Goal: Transaction & Acquisition: Purchase product/service

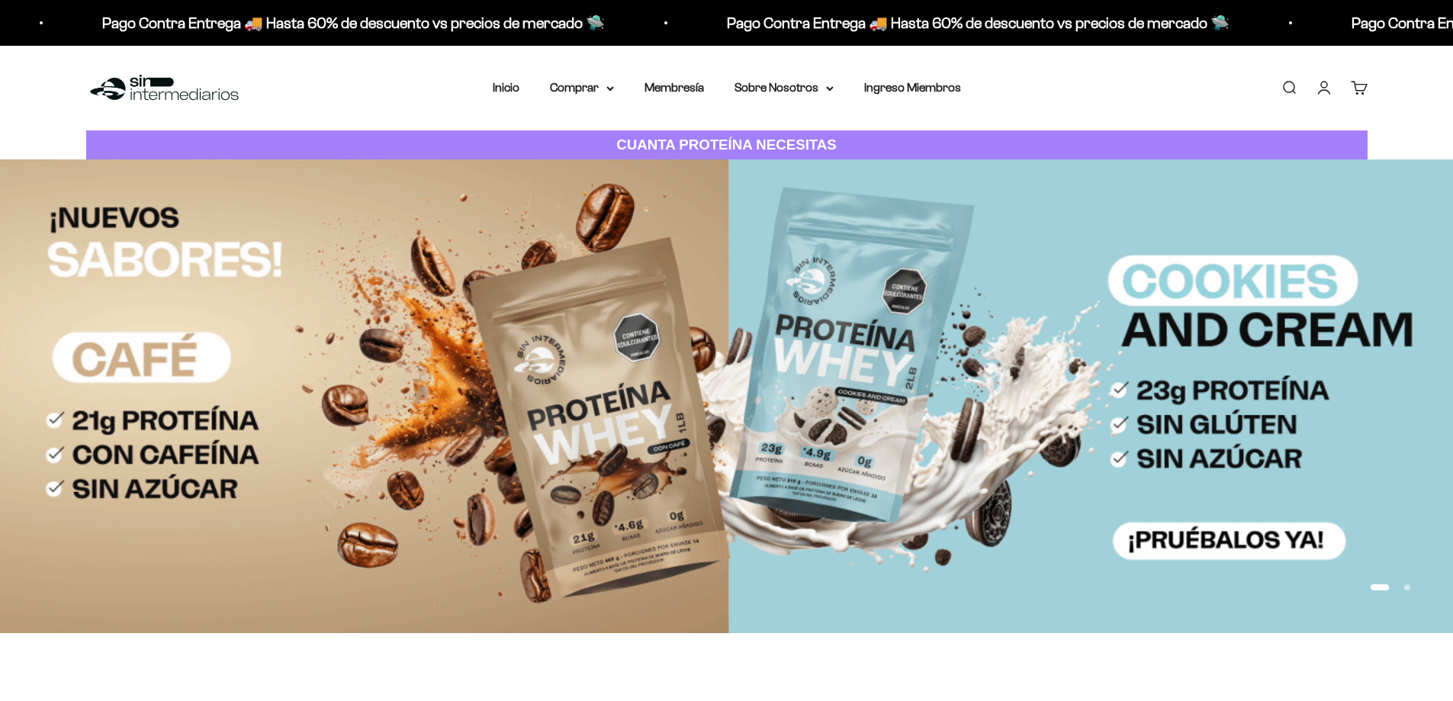
click at [1321, 85] on link "Iniciar sesión" at bounding box center [1324, 87] width 17 height 17
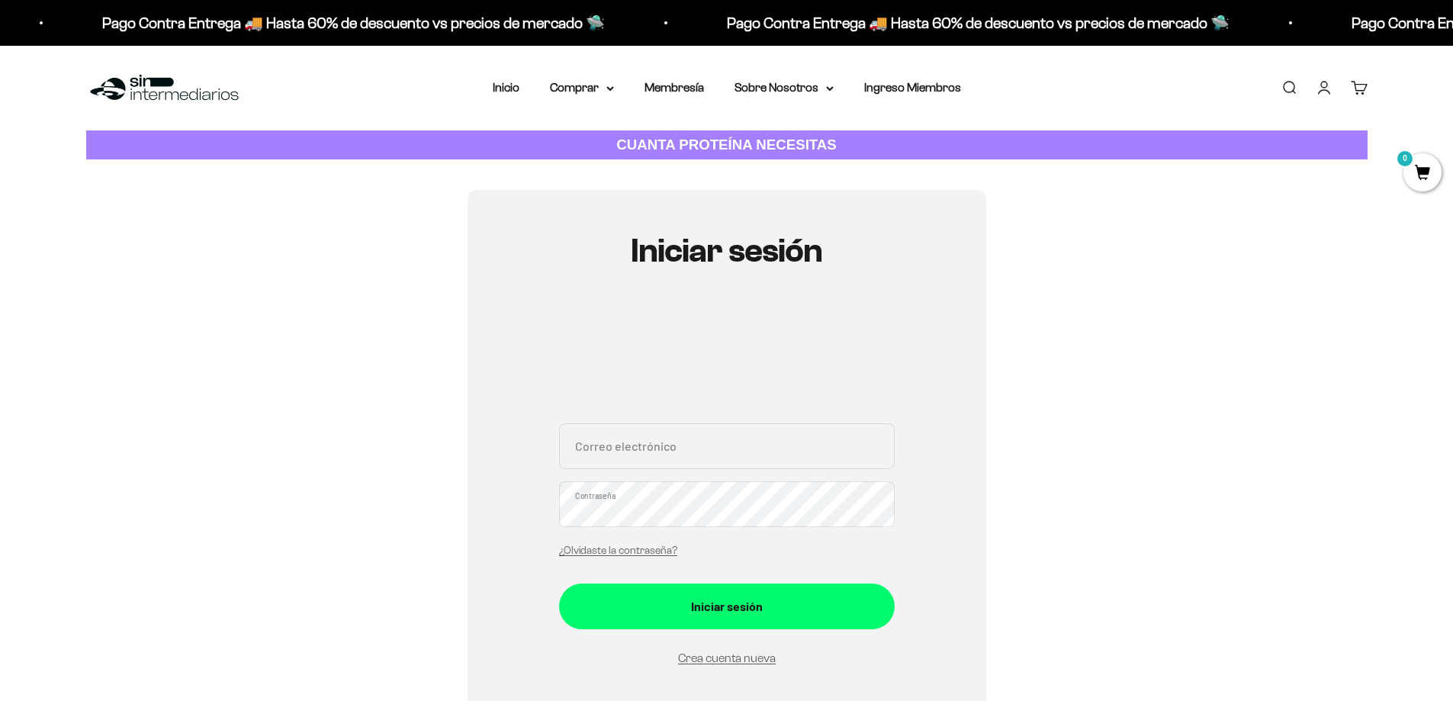
click at [626, 459] on input "Correo electrónico" at bounding box center [727, 446] width 336 height 46
type input "dianita2408@hotmail.com"
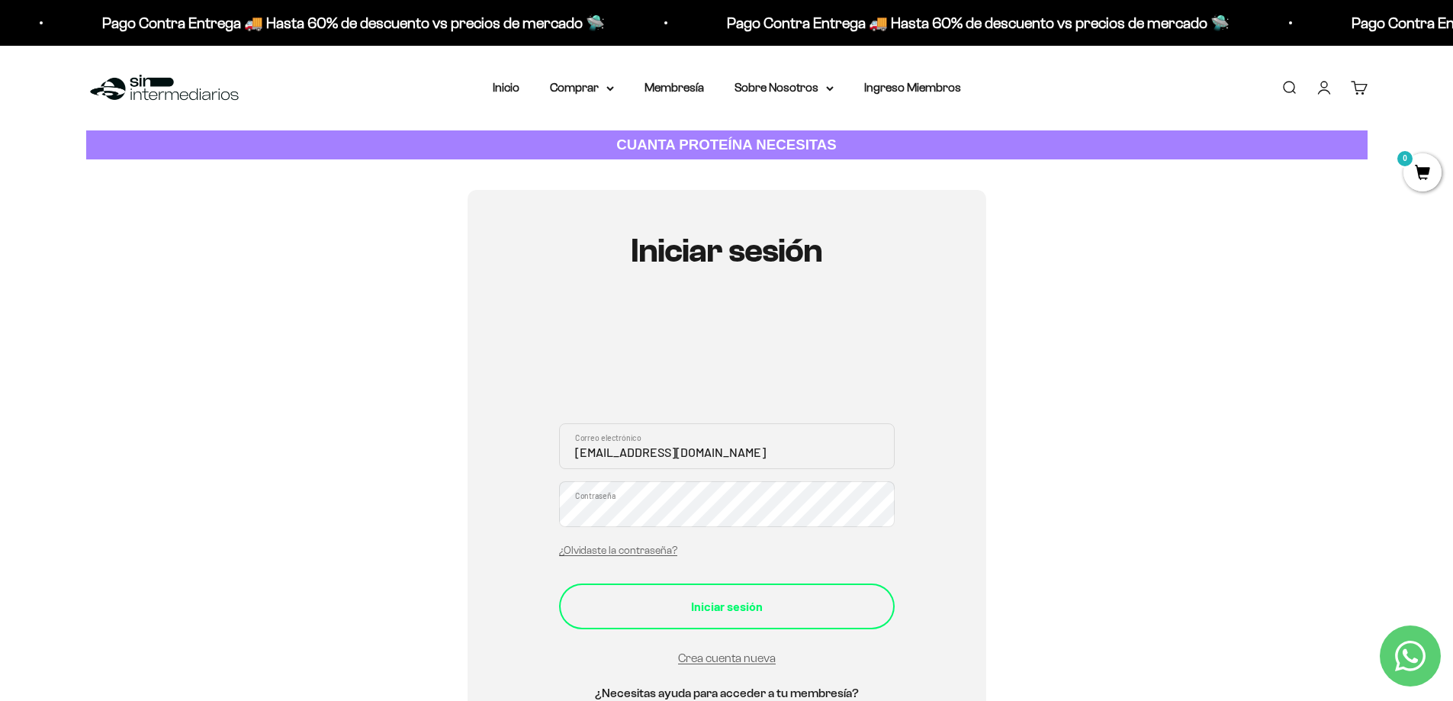
click at [645, 606] on div "Iniciar sesión" at bounding box center [727, 607] width 275 height 20
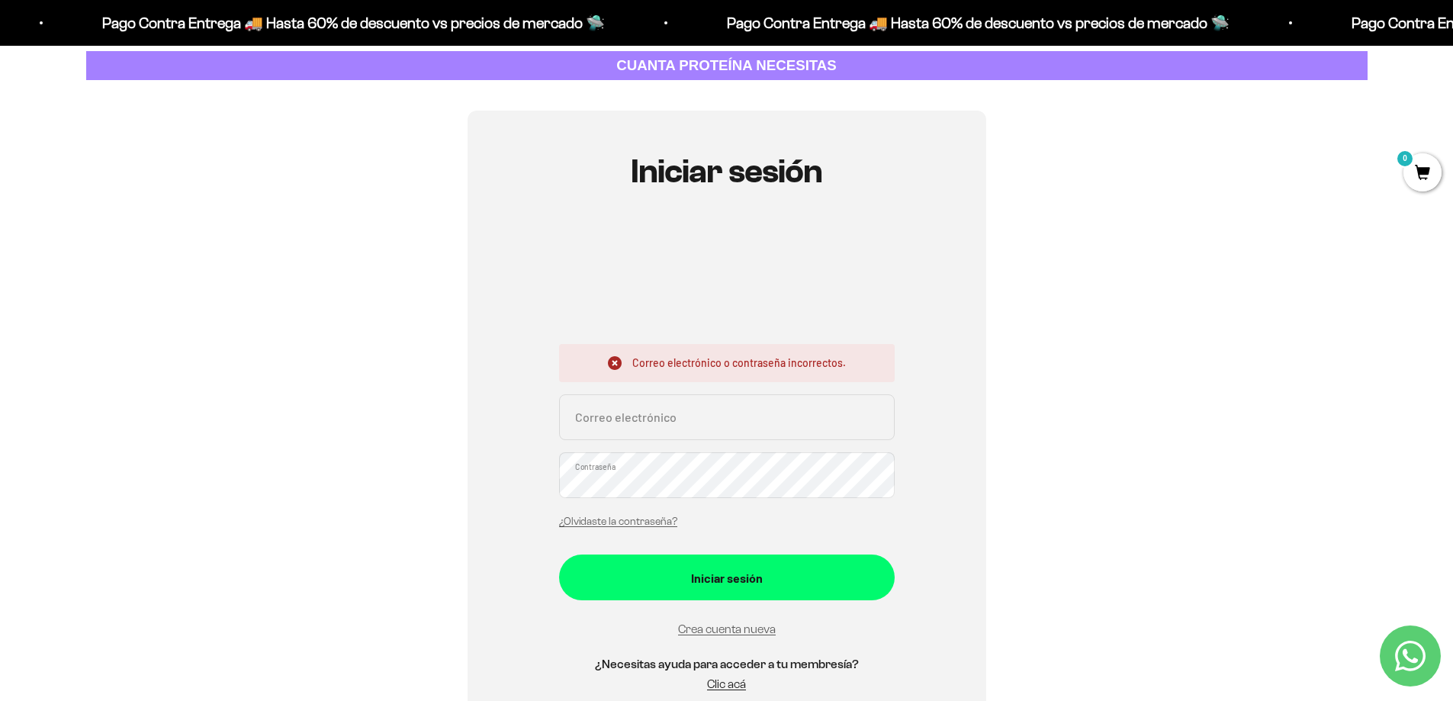
scroll to position [153, 0]
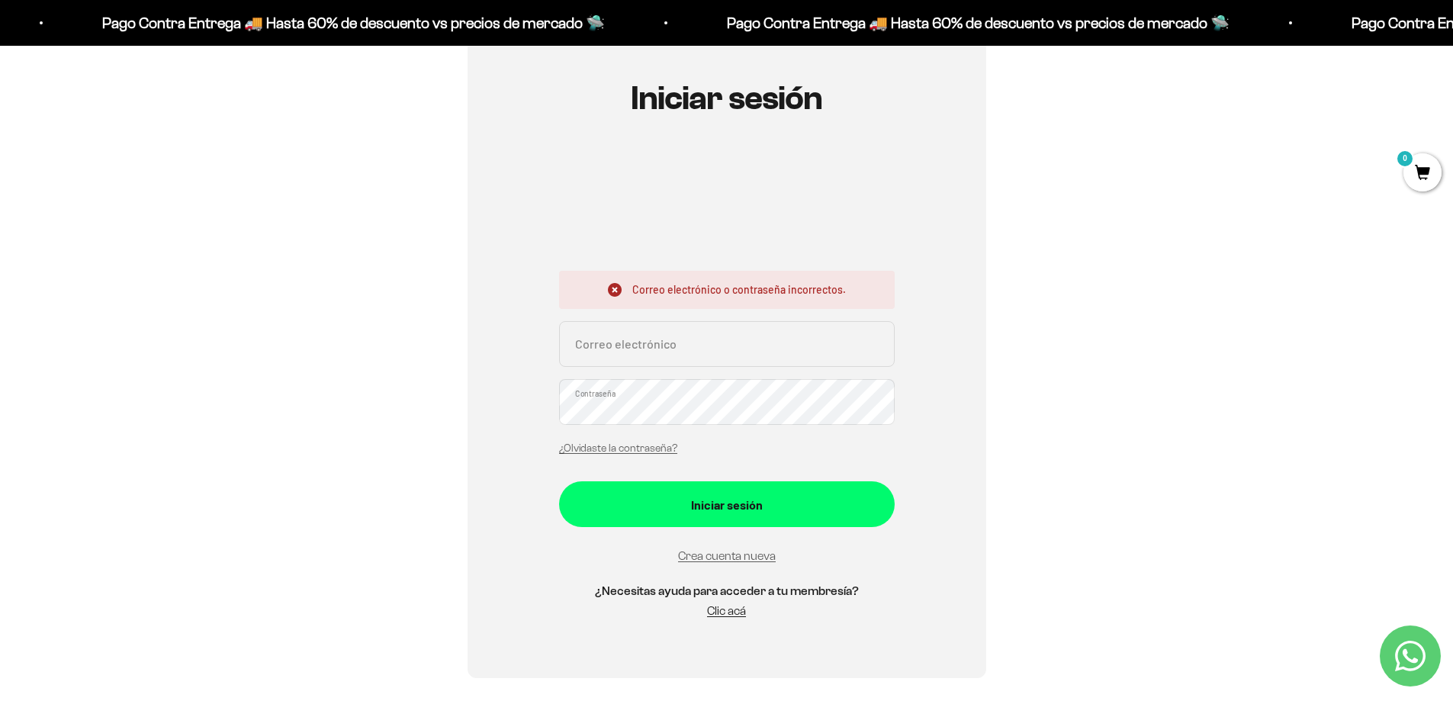
click at [596, 355] on input "Correo electrónico" at bounding box center [727, 344] width 336 height 46
type input "dianita2408@hotmail.com"
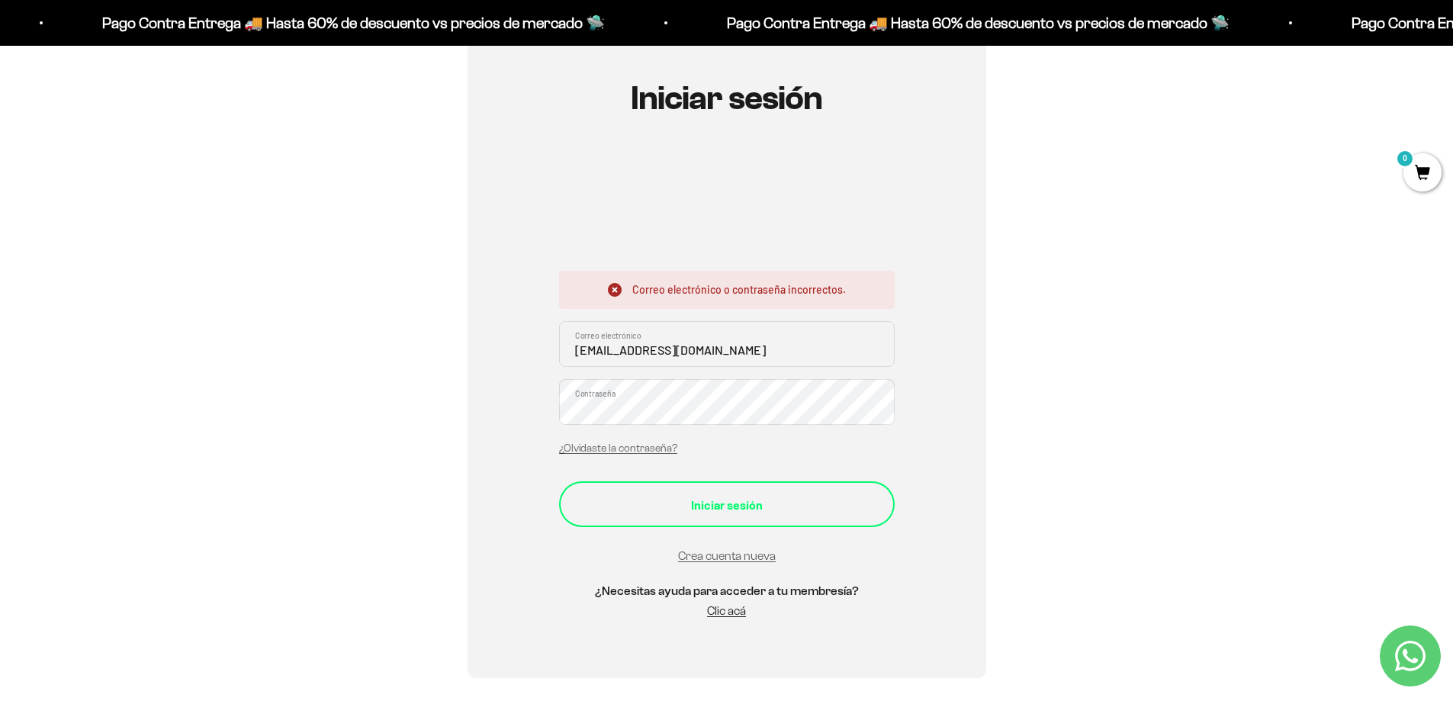
click at [713, 507] on div "Iniciar sesión" at bounding box center [727, 505] width 275 height 20
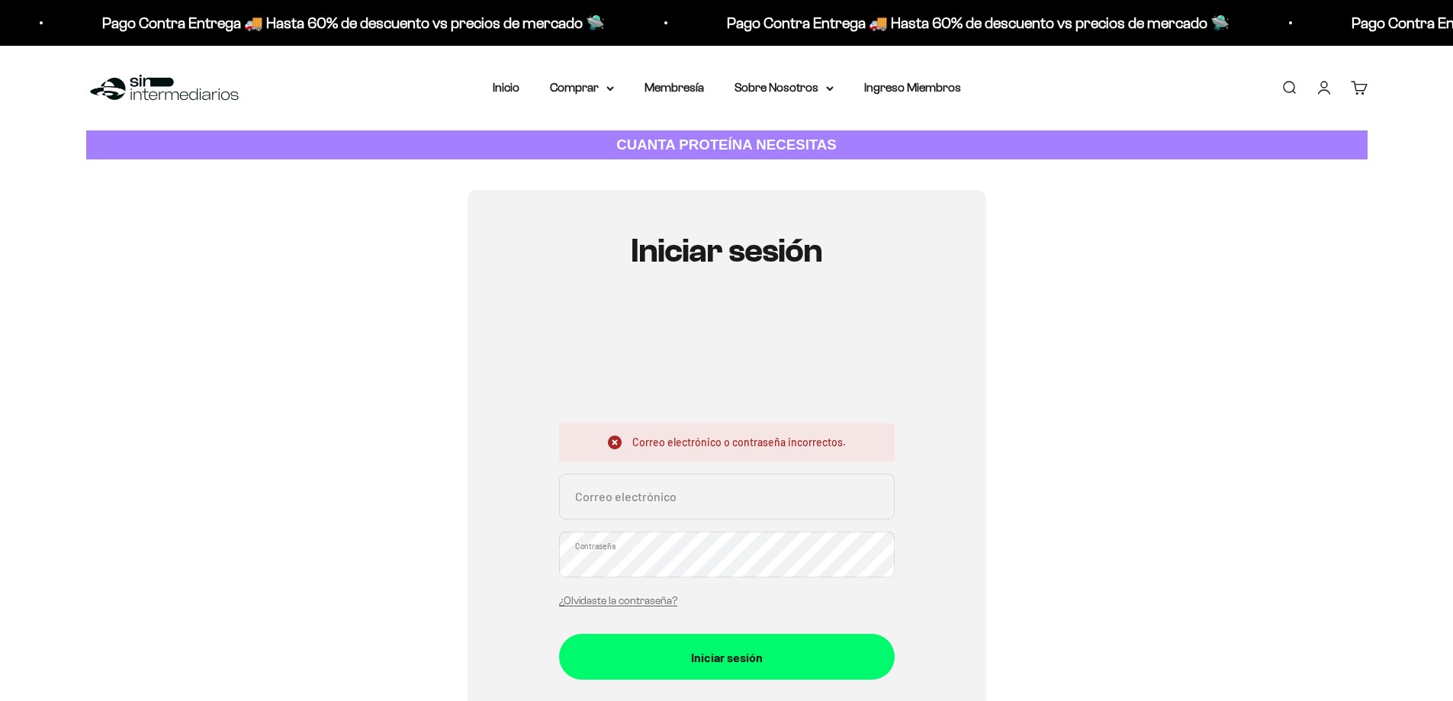
click at [681, 496] on input "Correo electrónico" at bounding box center [727, 497] width 336 height 46
type input "[EMAIL_ADDRESS][DOMAIN_NAME]"
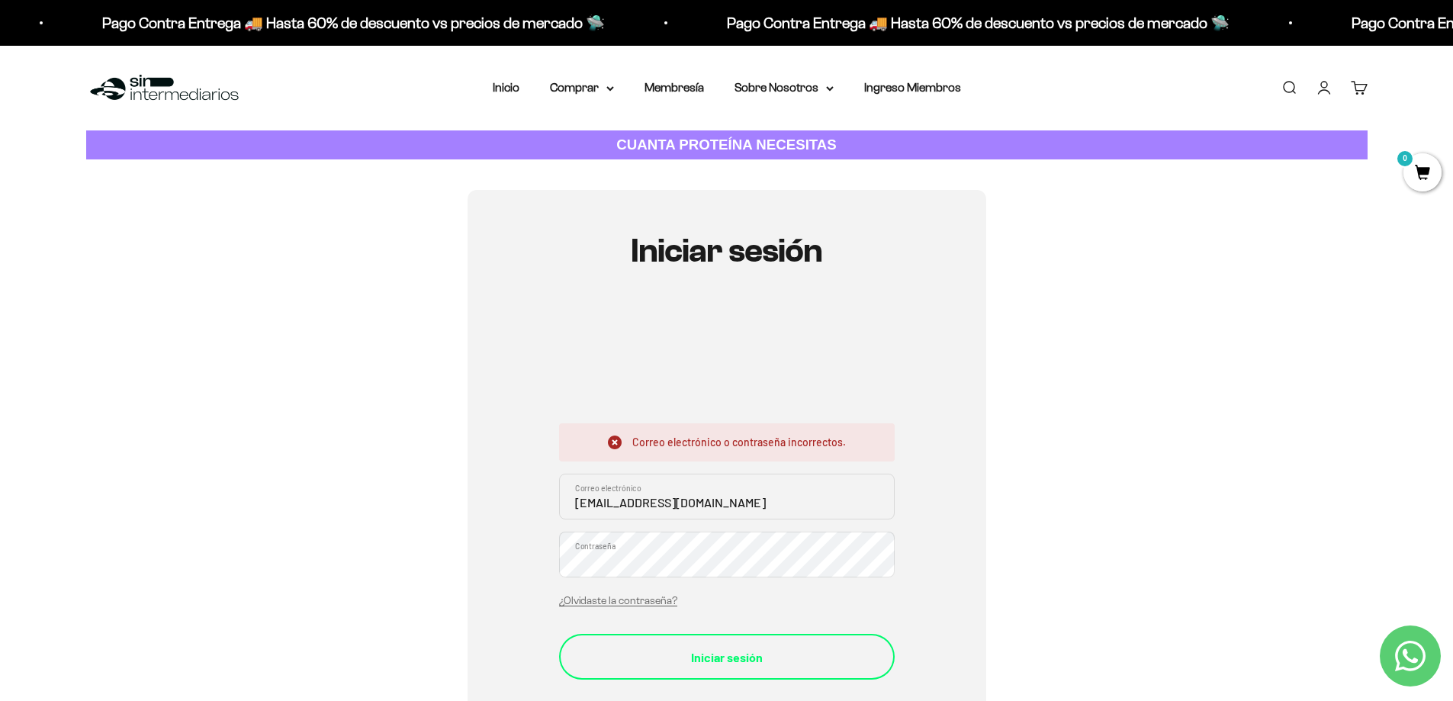
click at [630, 677] on button "Iniciar sesión" at bounding box center [727, 657] width 336 height 46
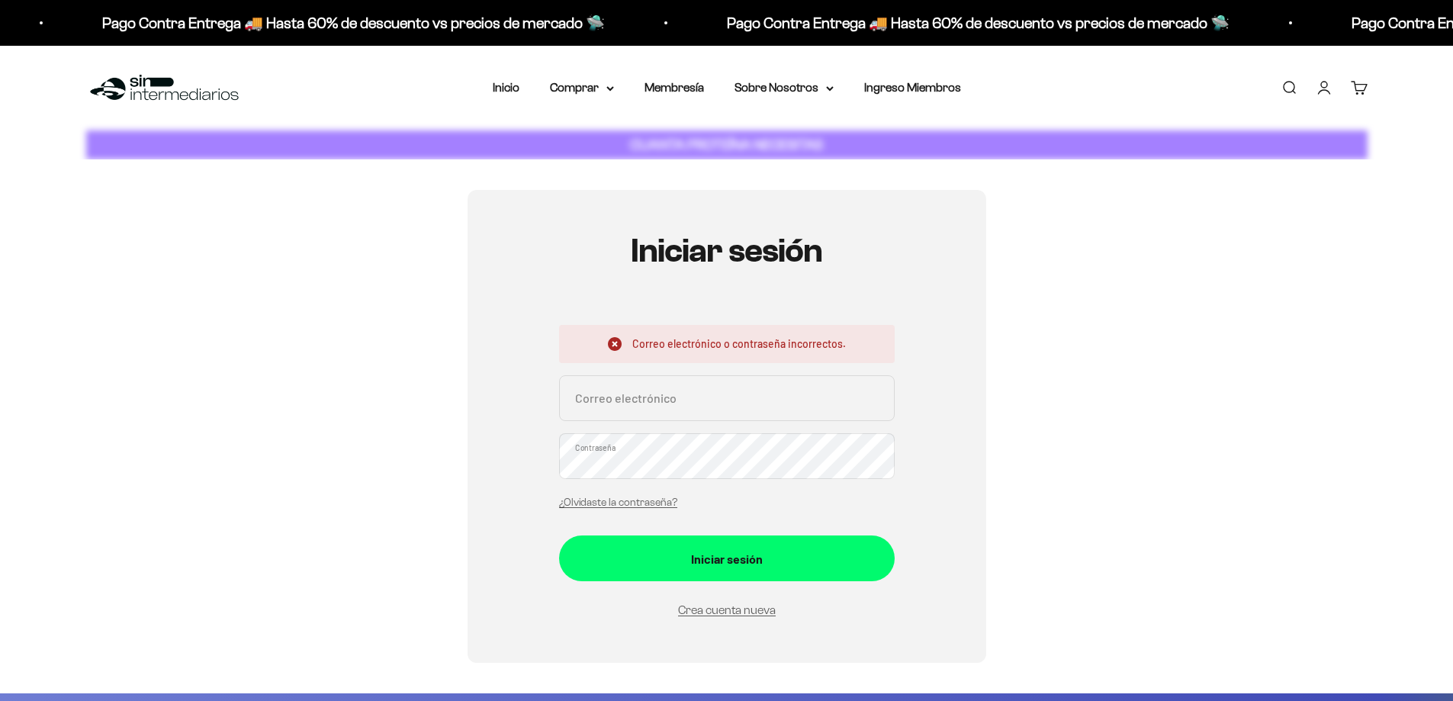
click at [723, 387] on input "Correo electrónico" at bounding box center [727, 398] width 336 height 46
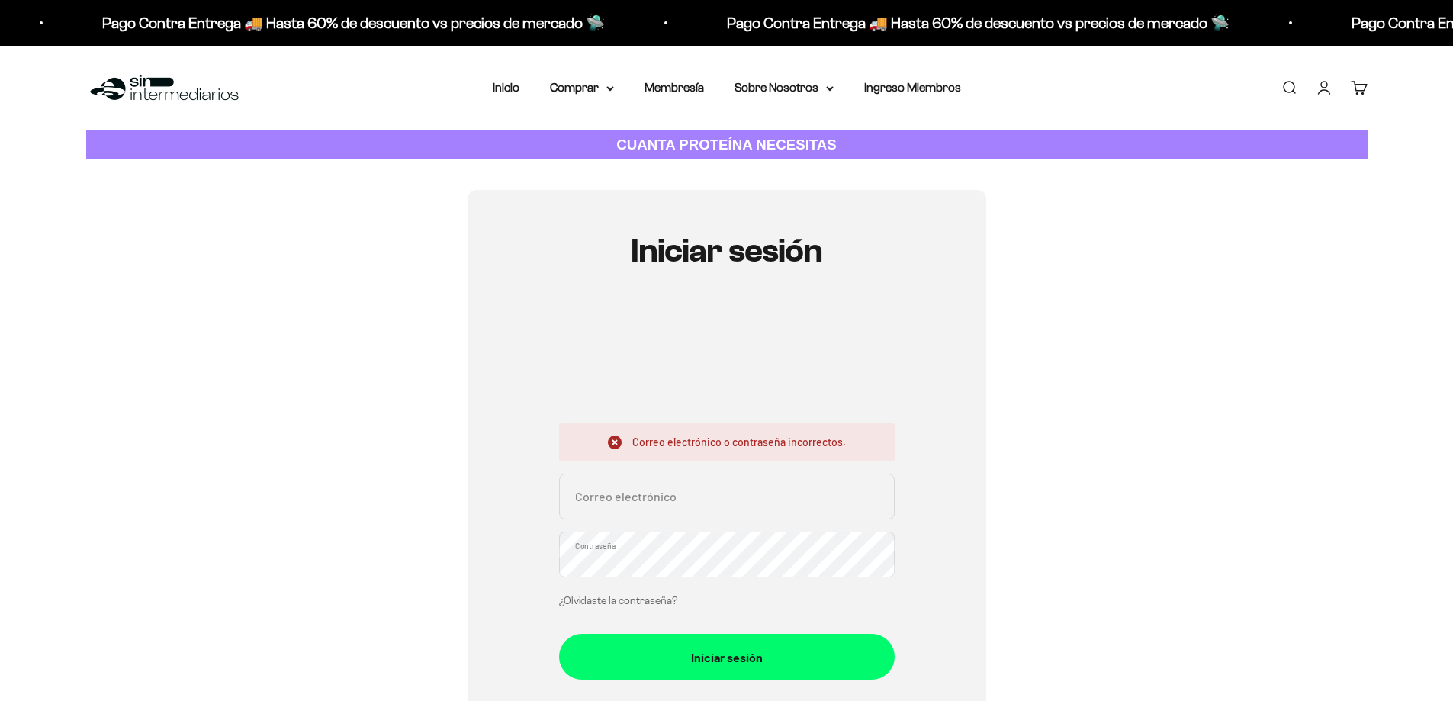
type input "[EMAIL_ADDRESS][DOMAIN_NAME]"
click at [621, 603] on link "¿Olvidaste la contraseña?" at bounding box center [618, 600] width 118 height 11
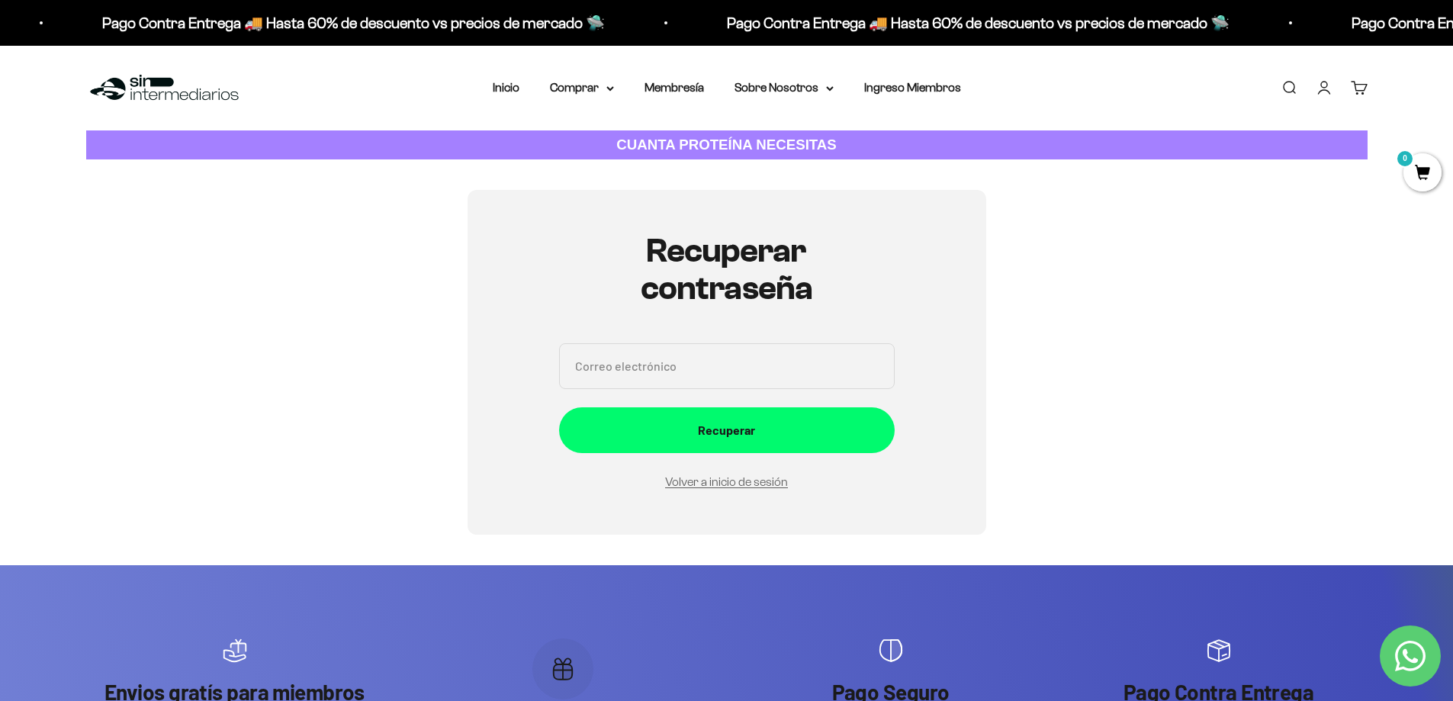
click at [694, 346] on input "Correo electrónico" at bounding box center [727, 366] width 336 height 46
type input "dianita2408@hotmail.com"
drag, startPoint x: 694, startPoint y: 428, endPoint x: 691, endPoint y: 378, distance: 49.7
click at [694, 428] on div "Recuperar" at bounding box center [727, 430] width 275 height 20
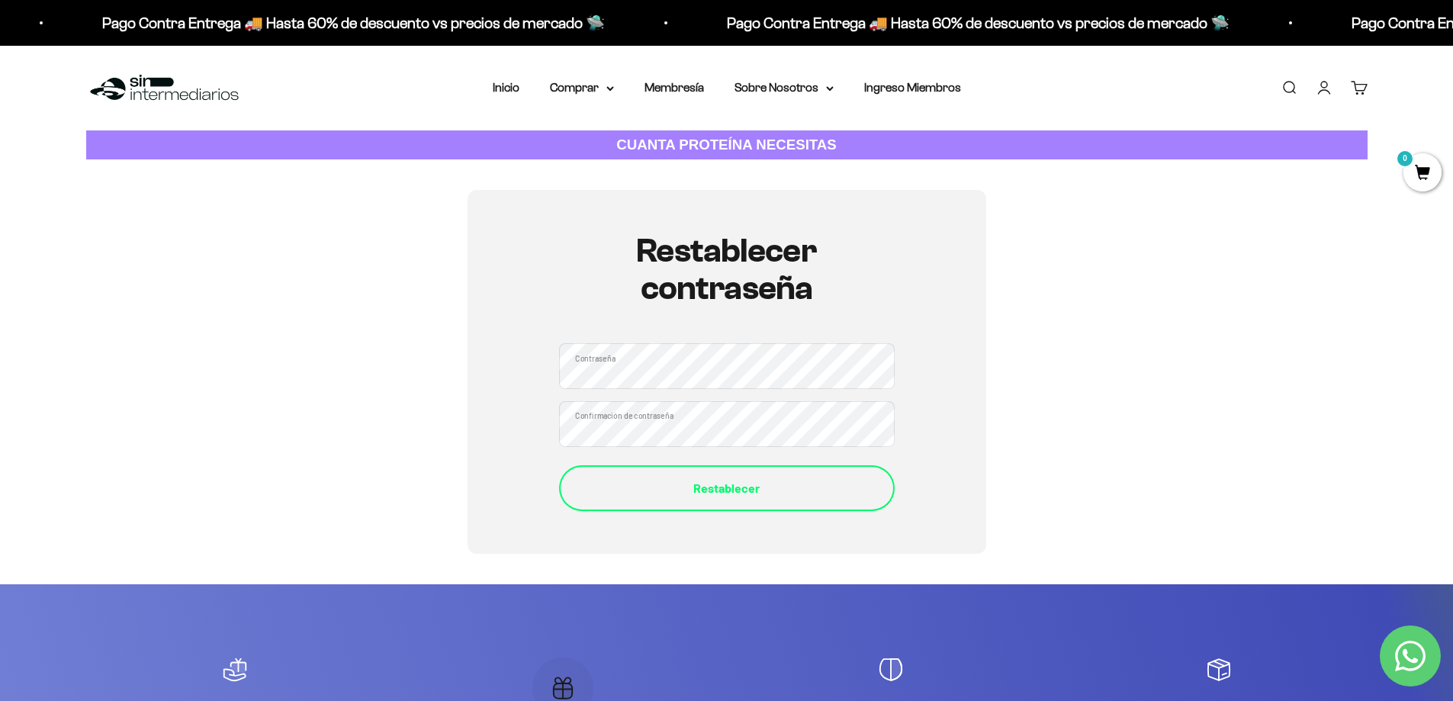
drag, startPoint x: 792, startPoint y: 517, endPoint x: 797, endPoint y: 505, distance: 12.3
click at [794, 513] on div "Restablecer contraseña Contraseña Confirmación de contraseña Restablecer" at bounding box center [727, 372] width 519 height 364
click at [797, 505] on button "Restablecer" at bounding box center [727, 488] width 336 height 46
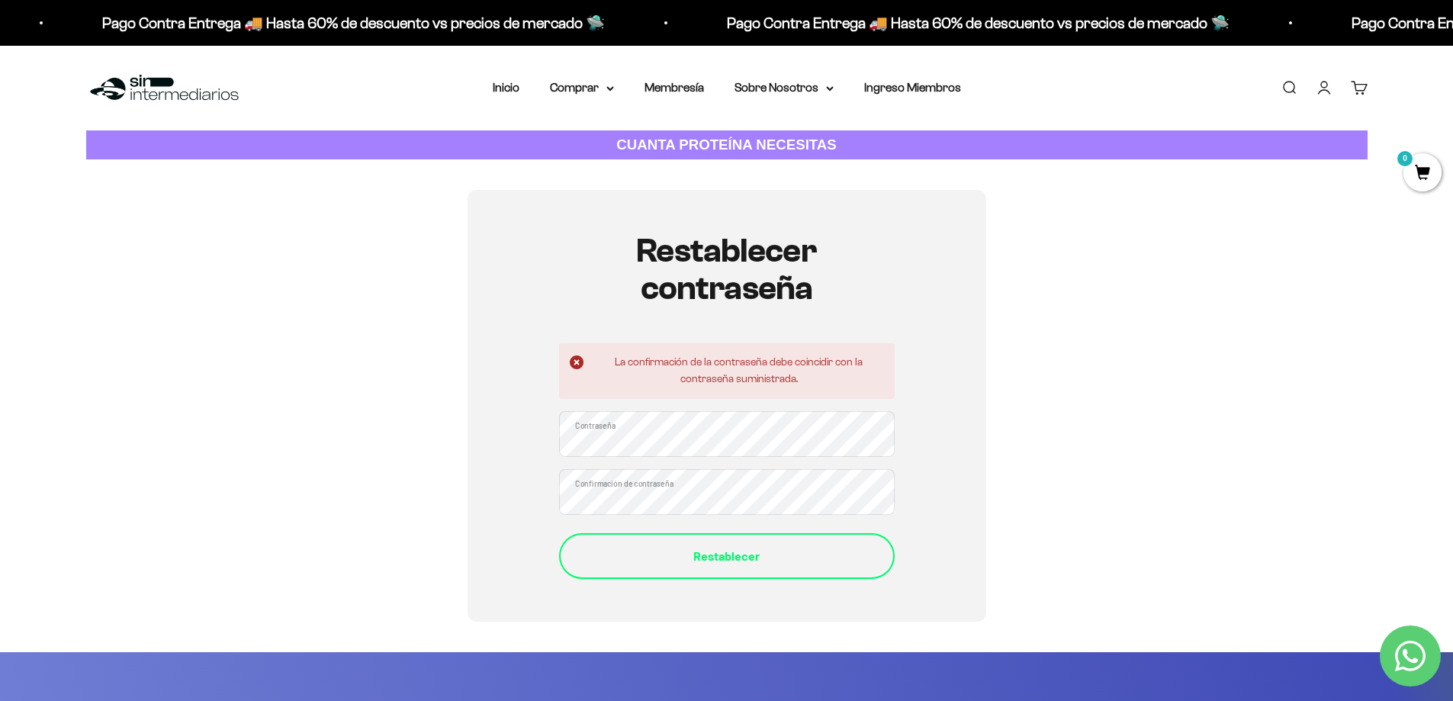
click at [713, 549] on div "Restablecer" at bounding box center [727, 556] width 275 height 20
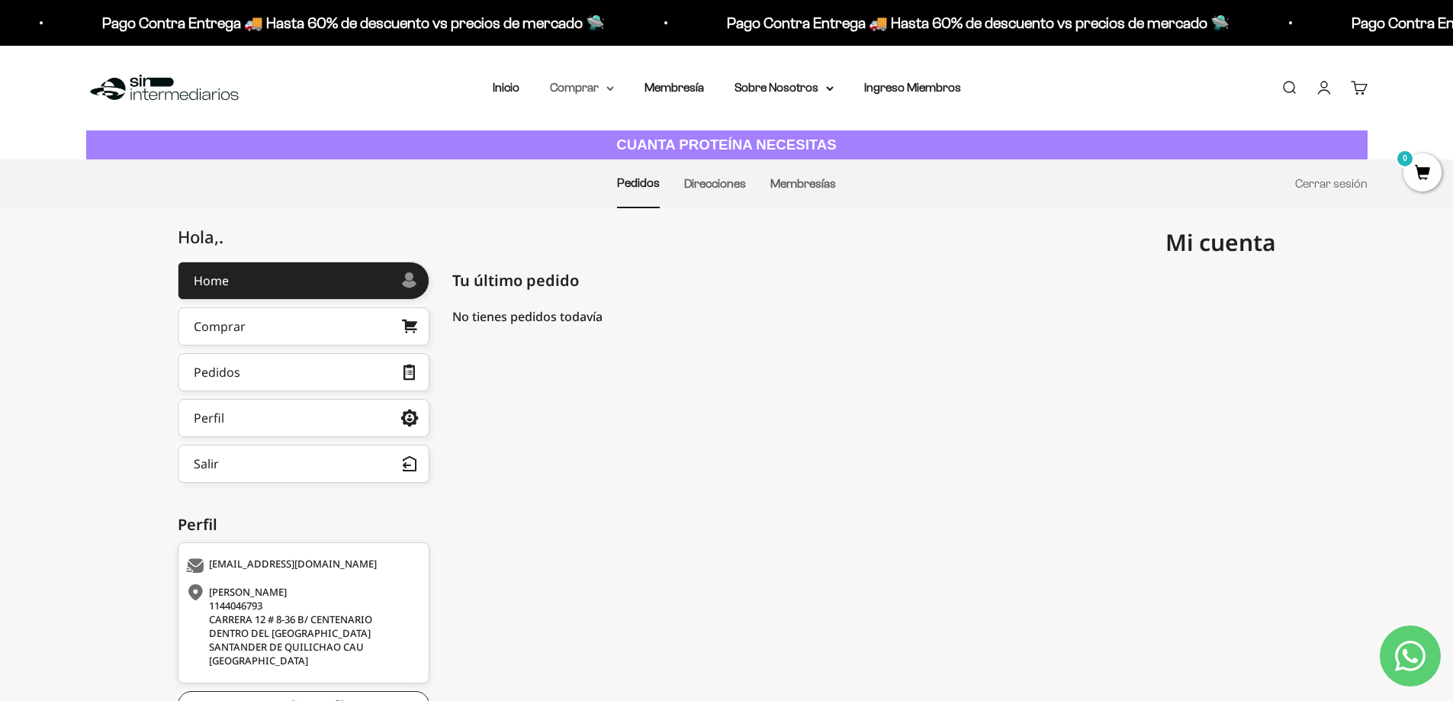
click at [608, 91] on icon at bounding box center [611, 88] width 8 height 5
click at [604, 167] on span "Otros Suplementos" at bounding box center [610, 165] width 102 height 13
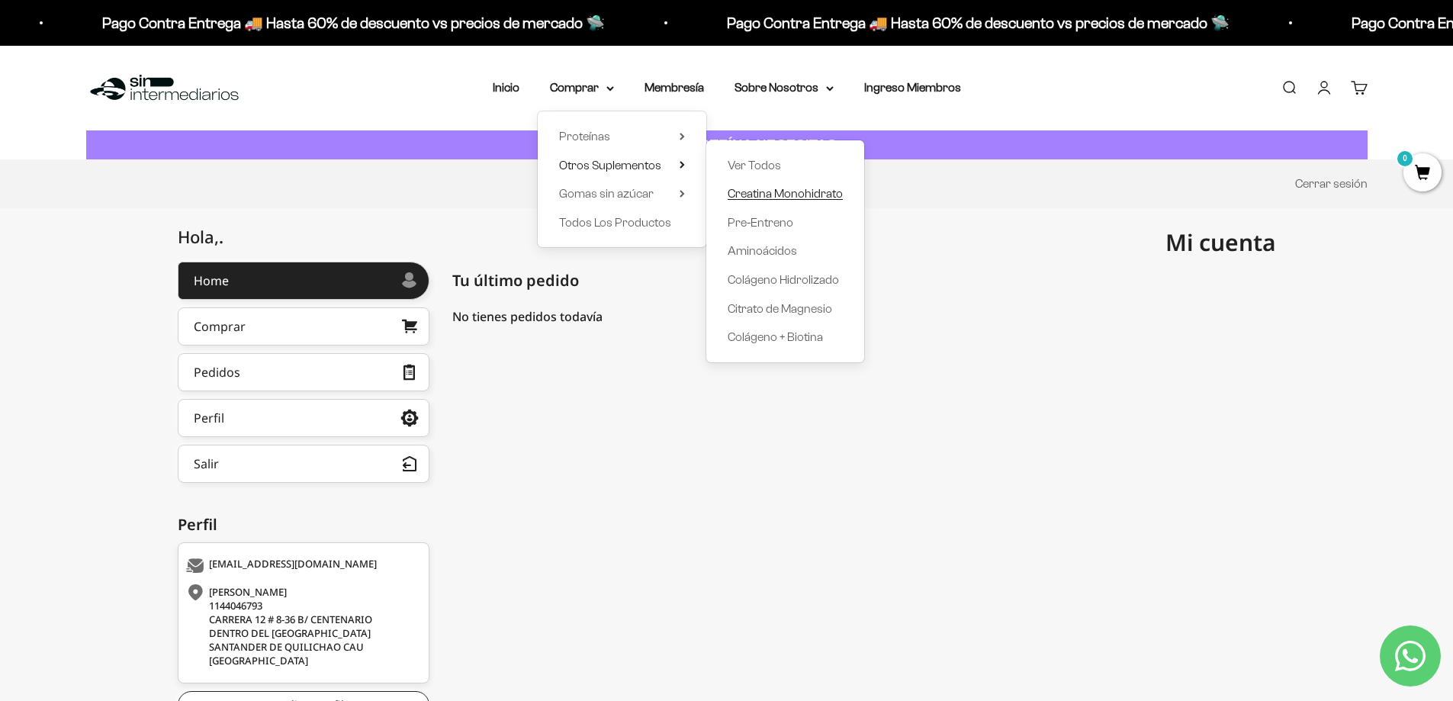
click at [781, 198] on span "Creatina Monohidrato" at bounding box center [785, 193] width 115 height 13
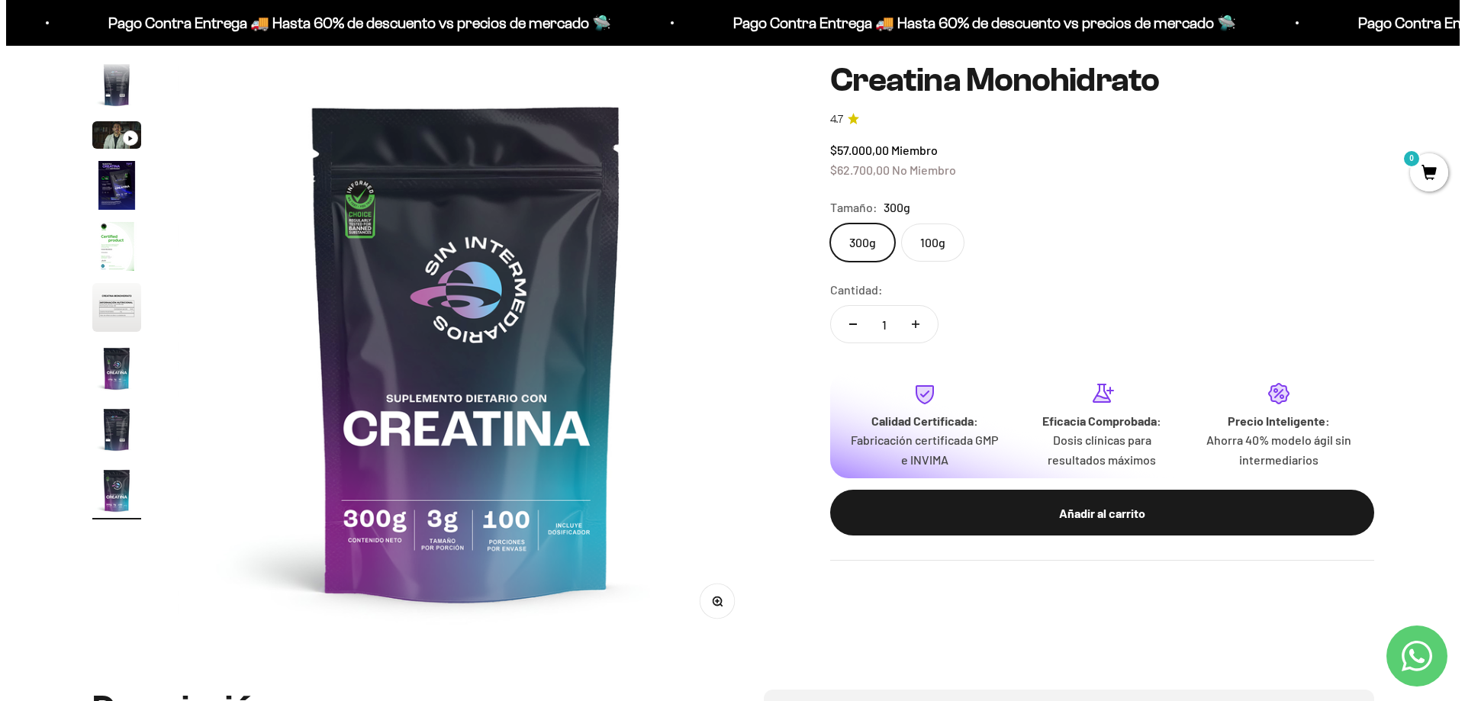
scroll to position [153, 0]
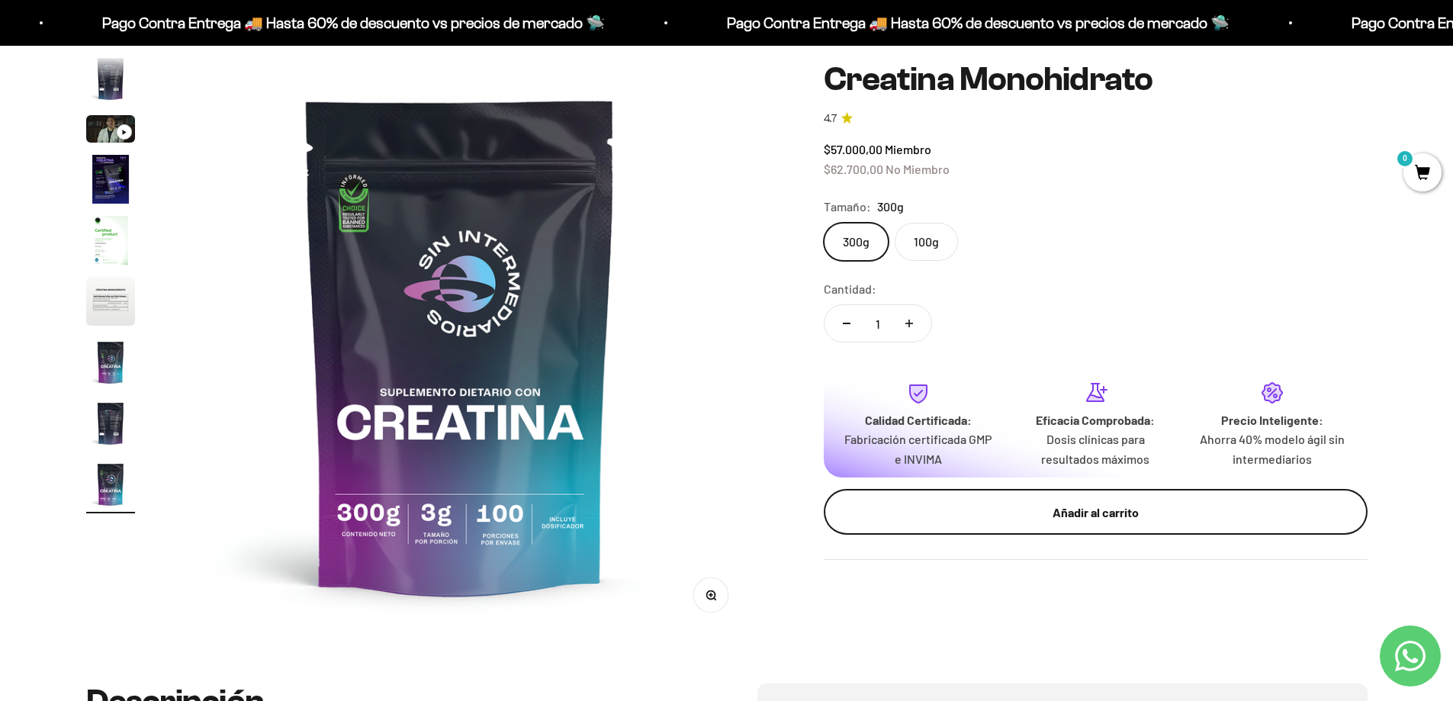
click at [1103, 503] on div "Añadir al carrito" at bounding box center [1096, 512] width 483 height 20
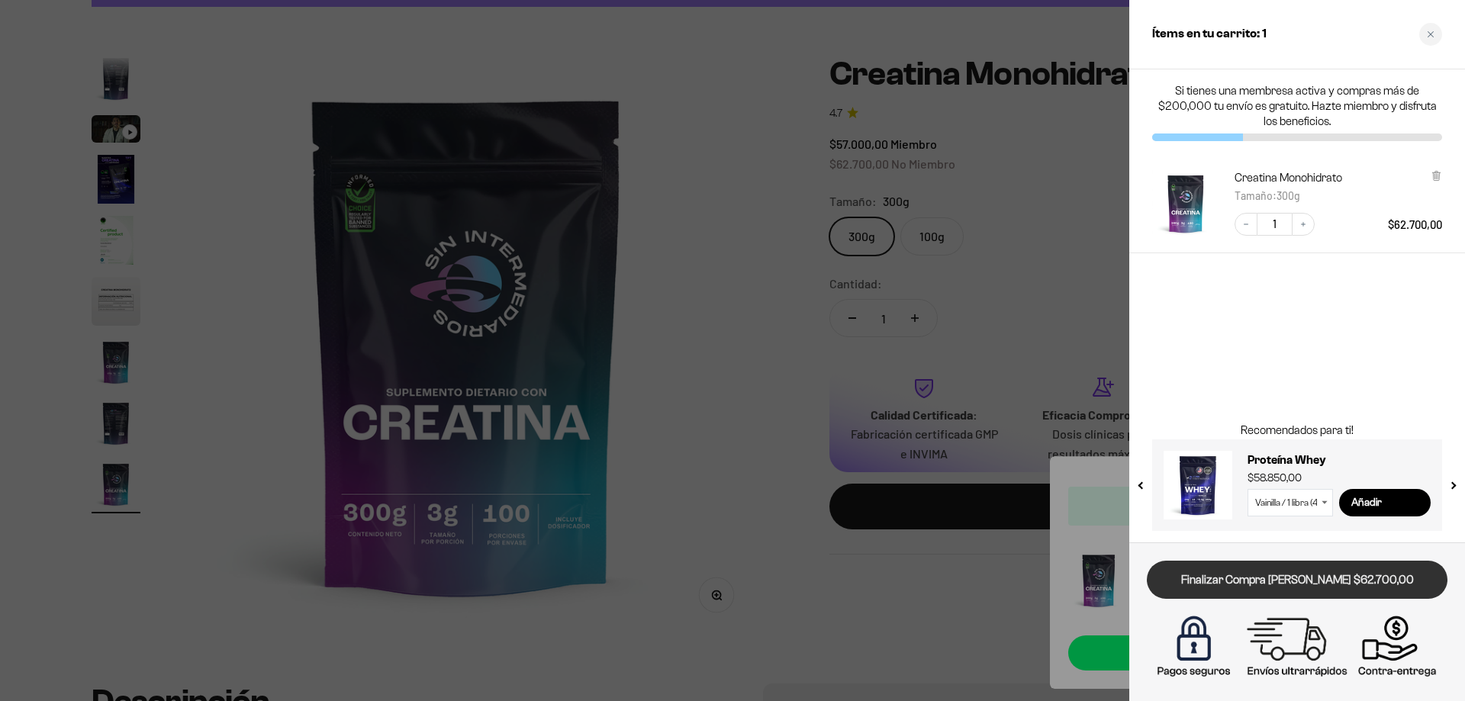
click at [1275, 584] on link "Finalizar Compra Segura $62.700,00" at bounding box center [1297, 580] width 301 height 39
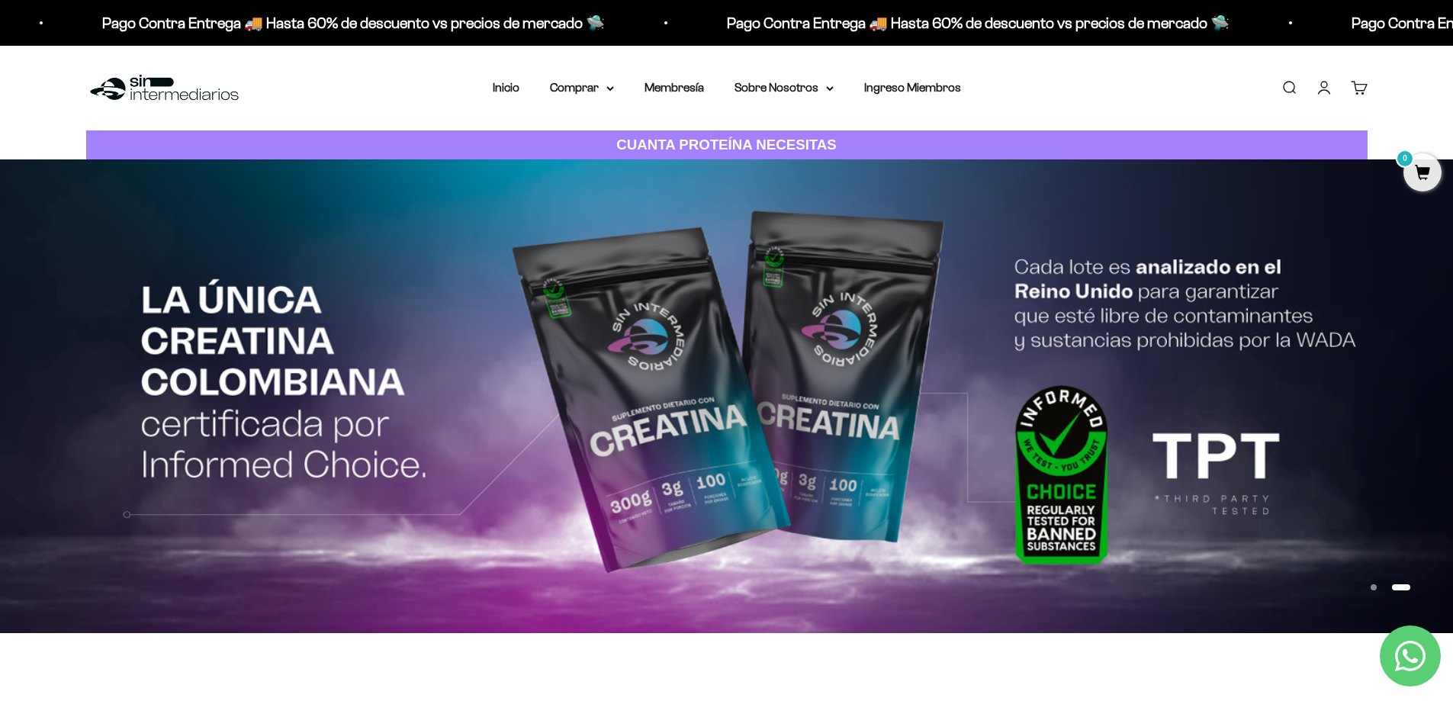
click at [1325, 93] on link "Cuenta" at bounding box center [1324, 87] width 17 height 17
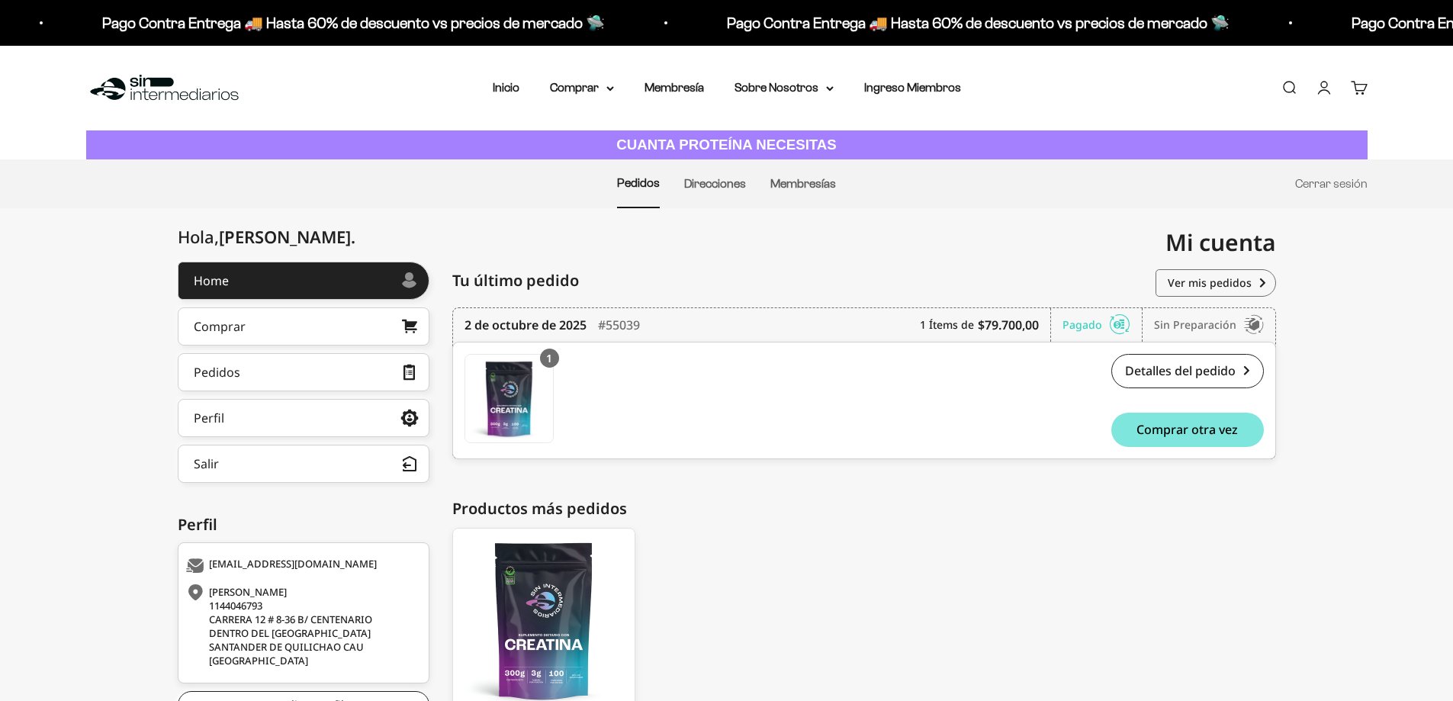
scroll to position [130, 0]
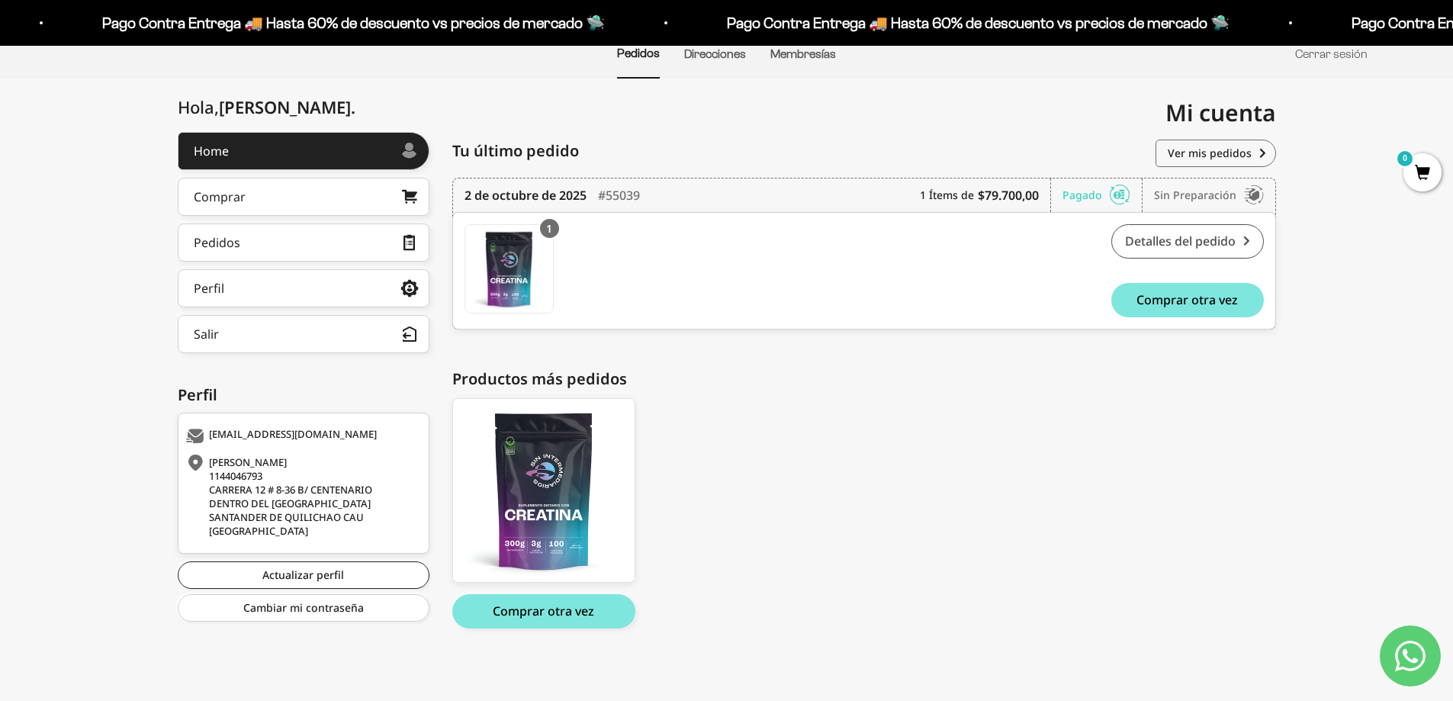
click at [1193, 249] on link "Detalles del pedido" at bounding box center [1188, 241] width 153 height 34
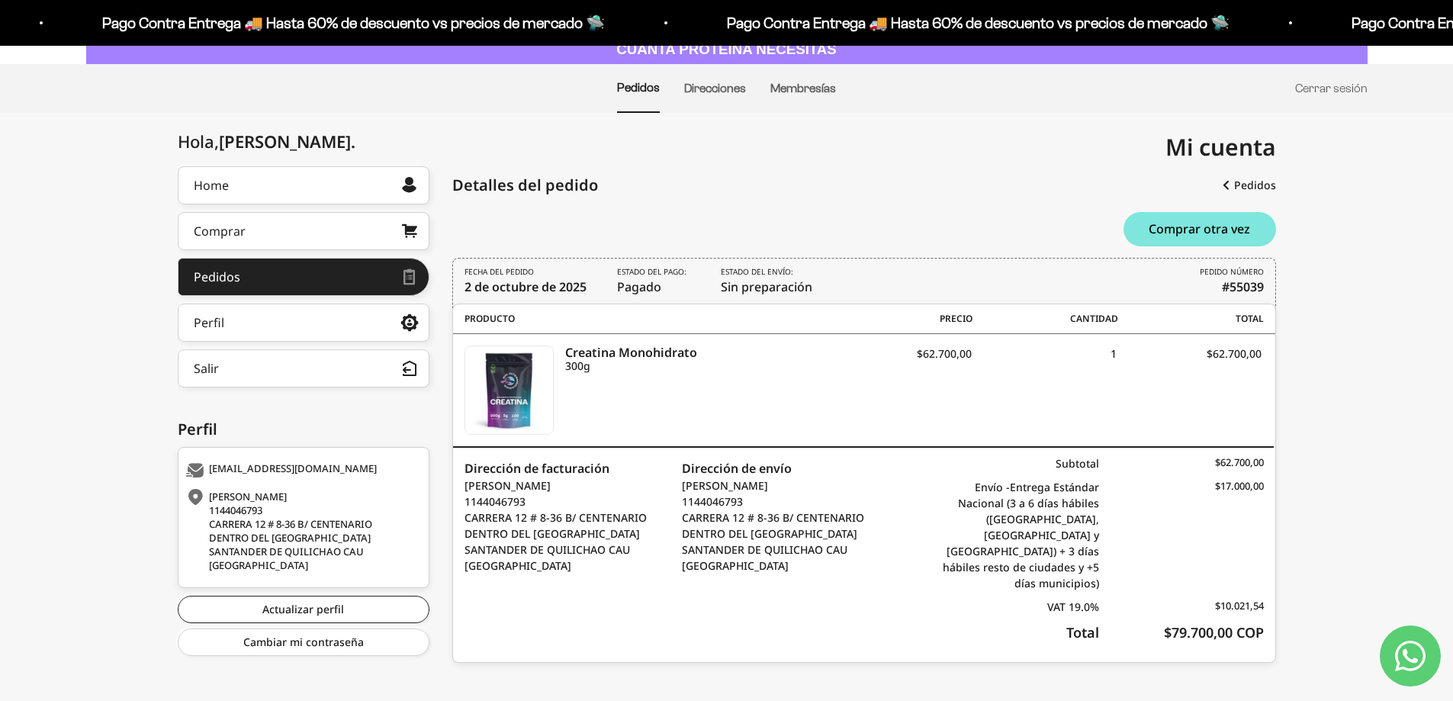
scroll to position [101, 0]
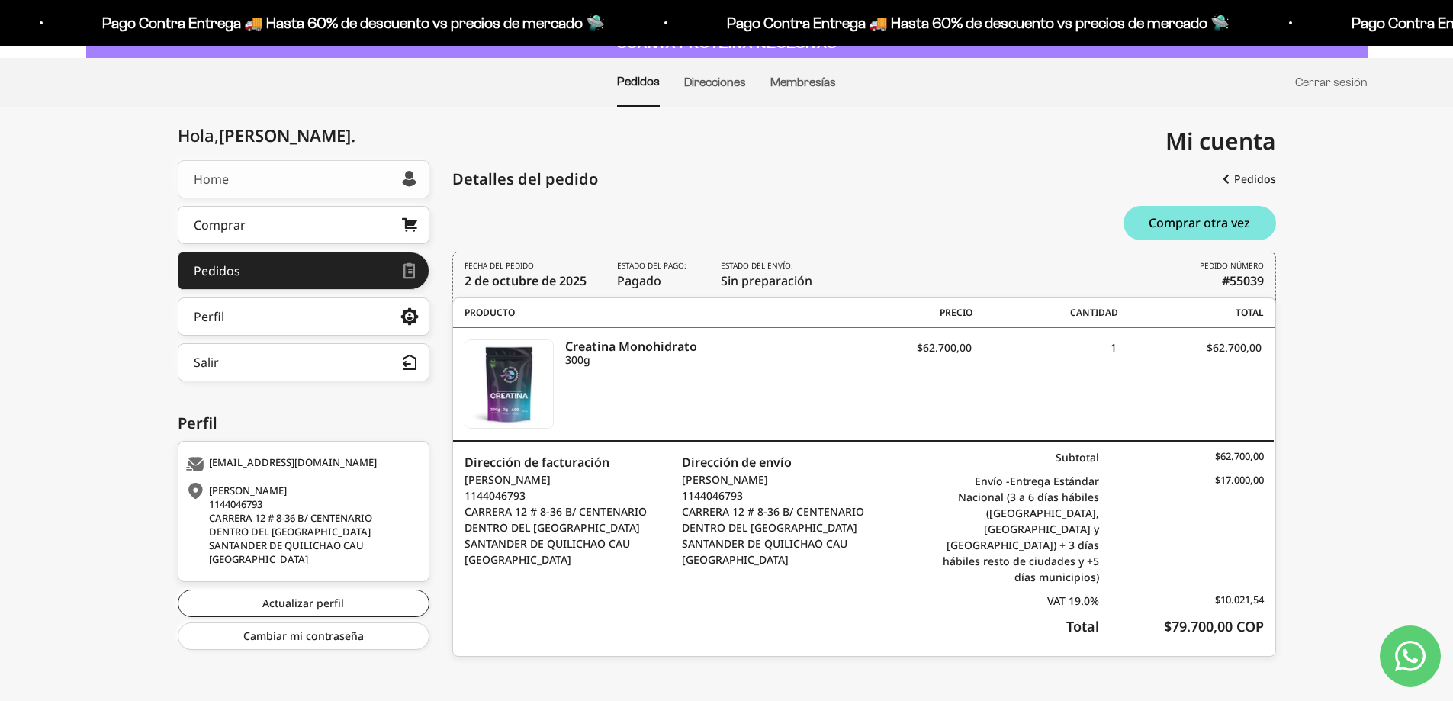
click at [270, 172] on link "Home" at bounding box center [304, 179] width 252 height 38
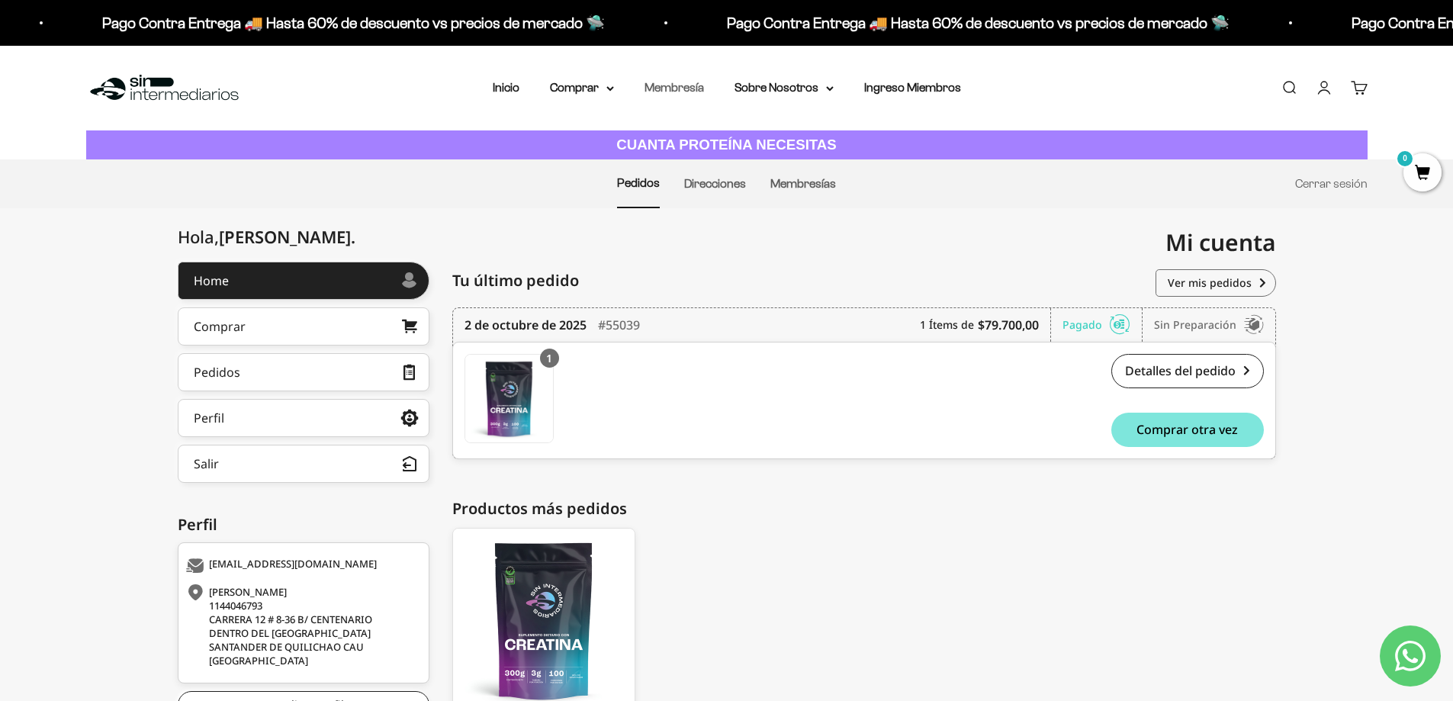
click at [680, 90] on link "Membresía" at bounding box center [675, 87] width 60 height 13
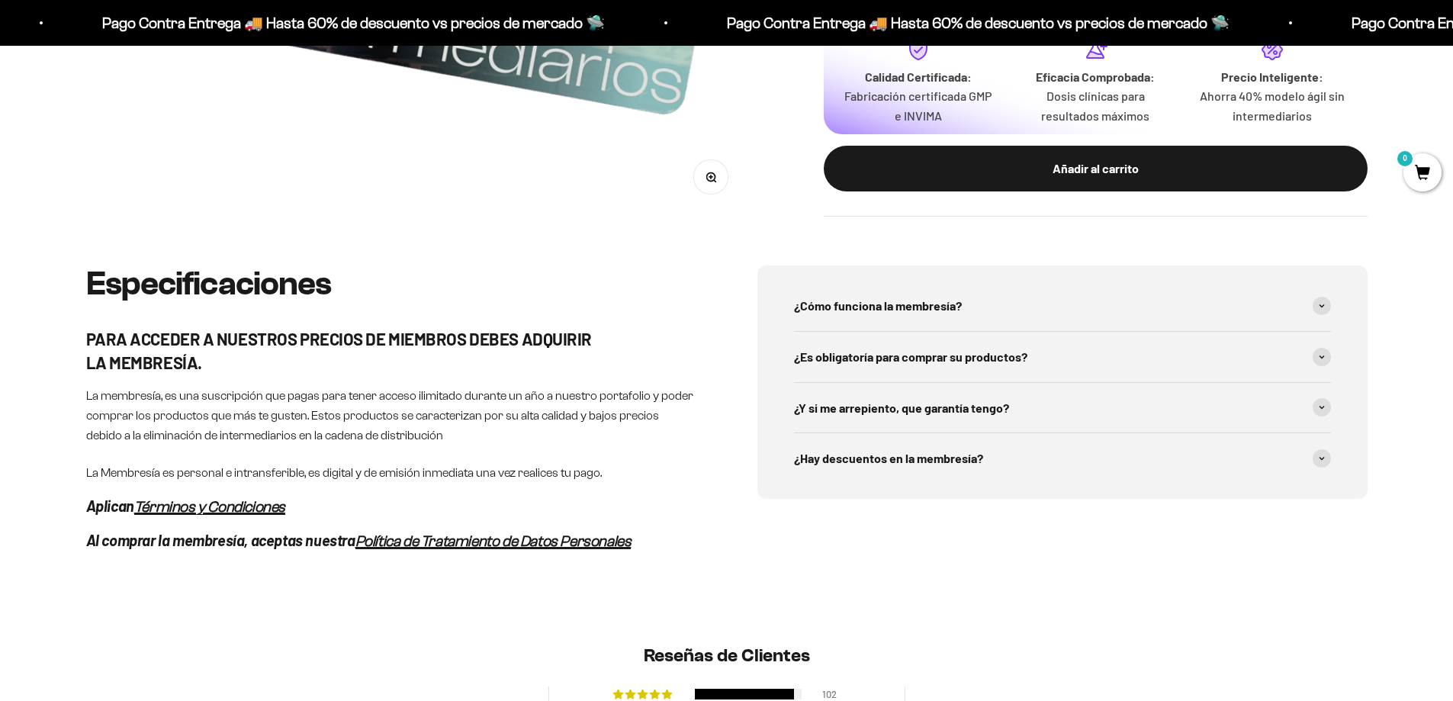
scroll to position [687, 0]
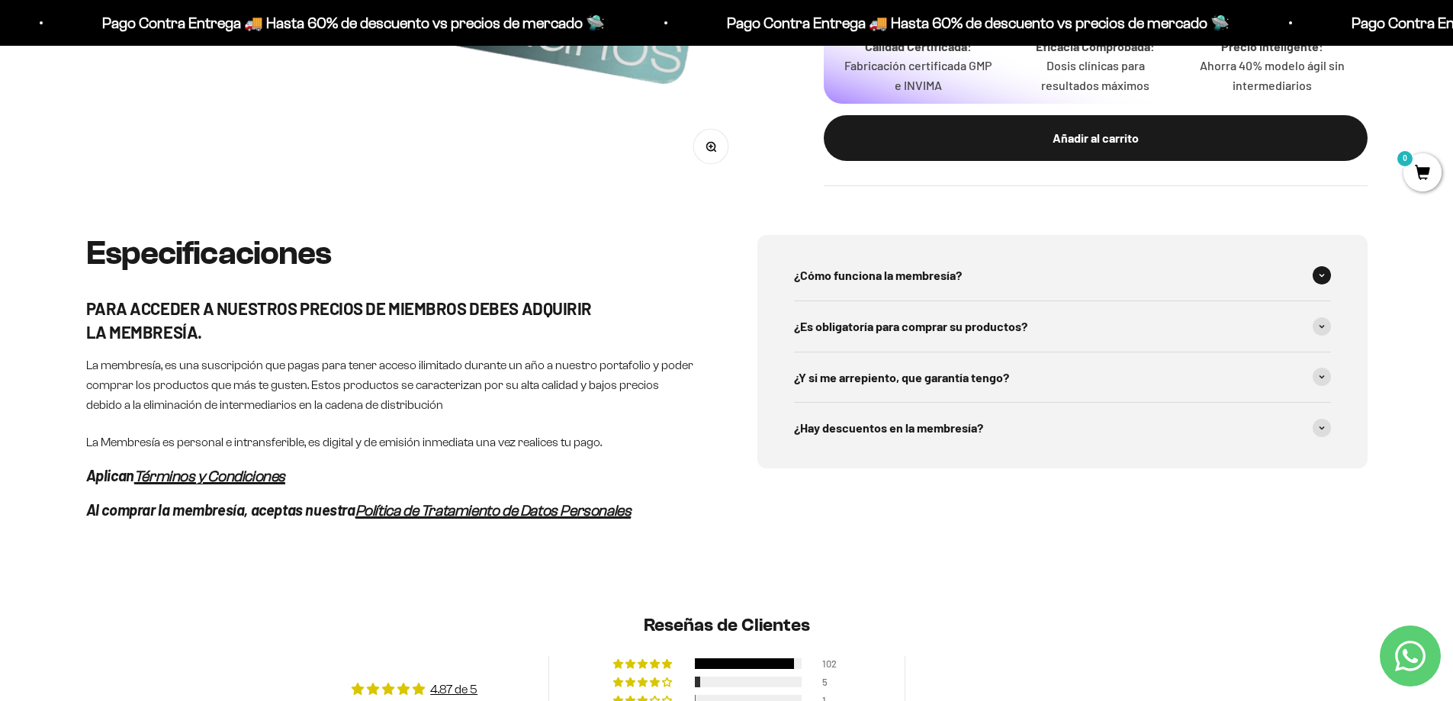
click at [912, 276] on span "¿Cómo funciona la membresía?" at bounding box center [878, 276] width 168 height 20
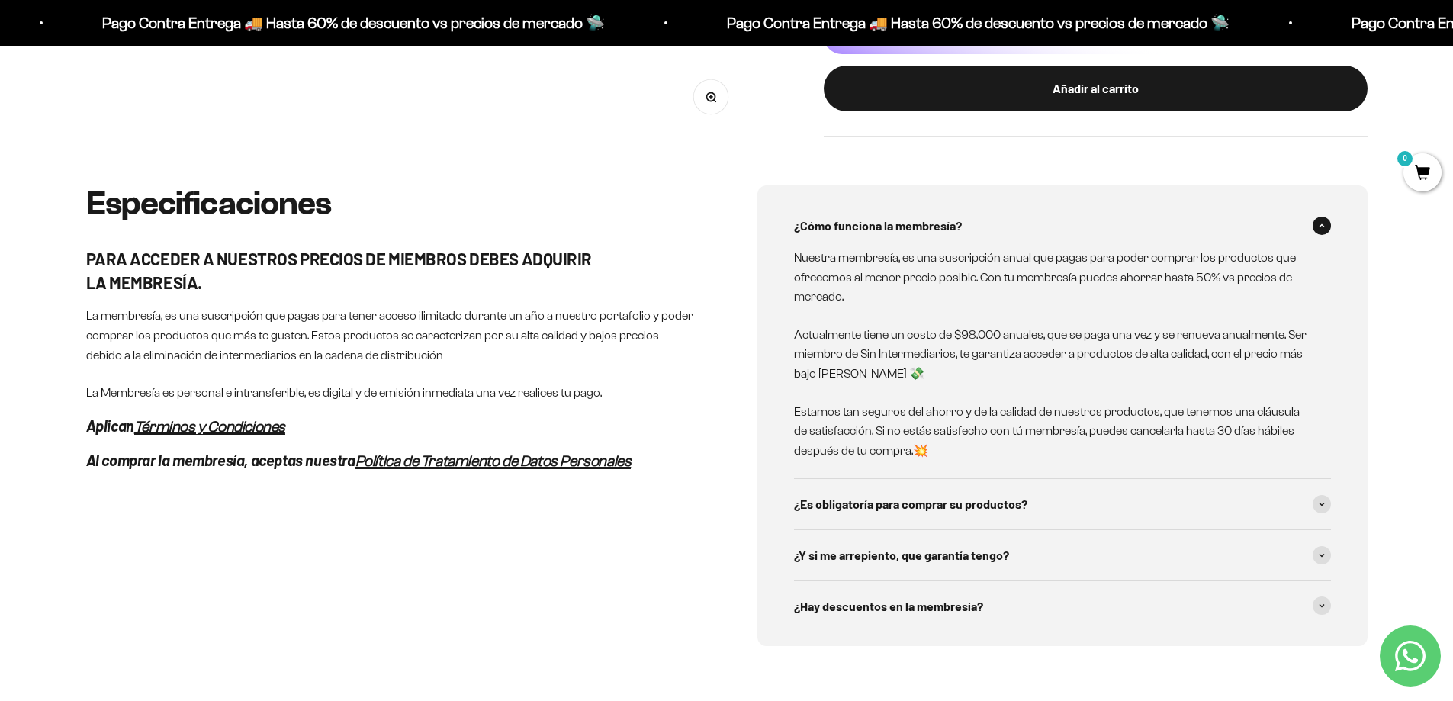
scroll to position [763, 0]
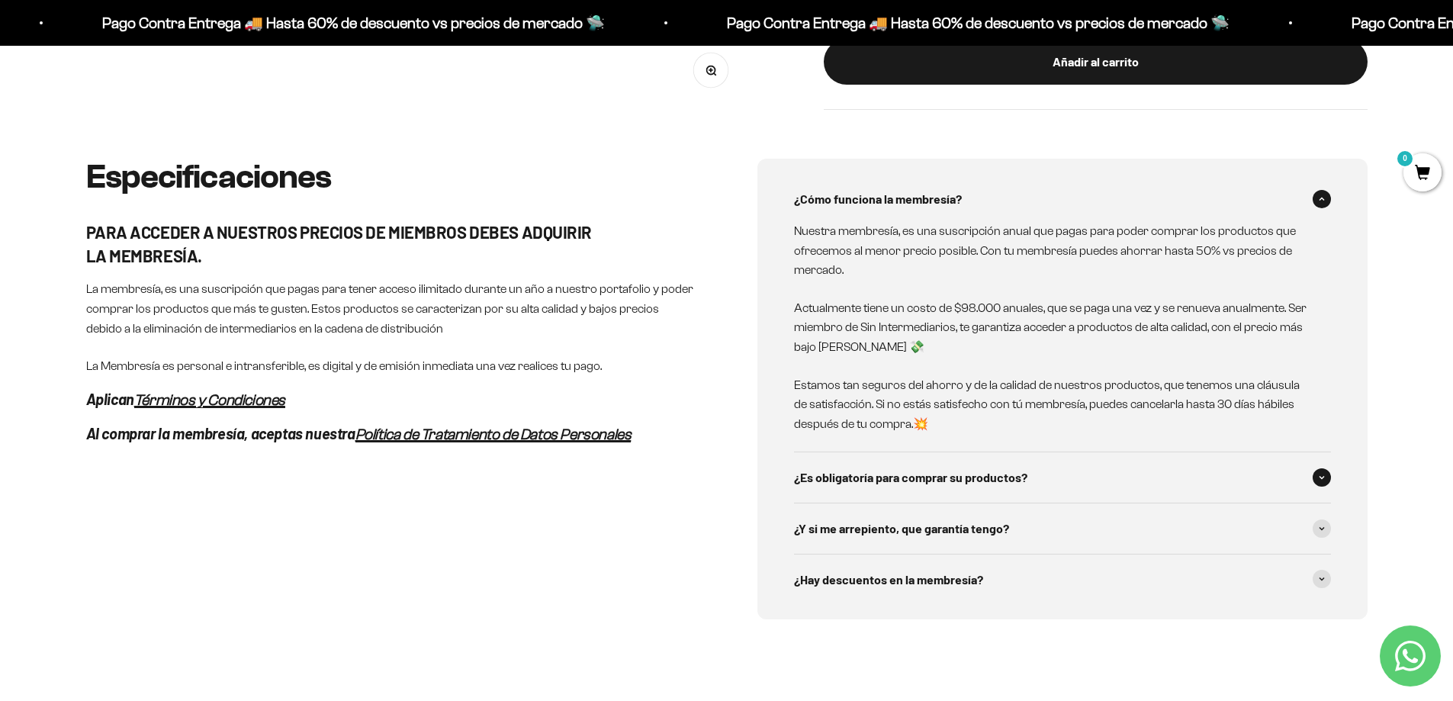
click at [858, 483] on span "¿Es obligatoría para comprar su productos?" at bounding box center [910, 478] width 233 height 20
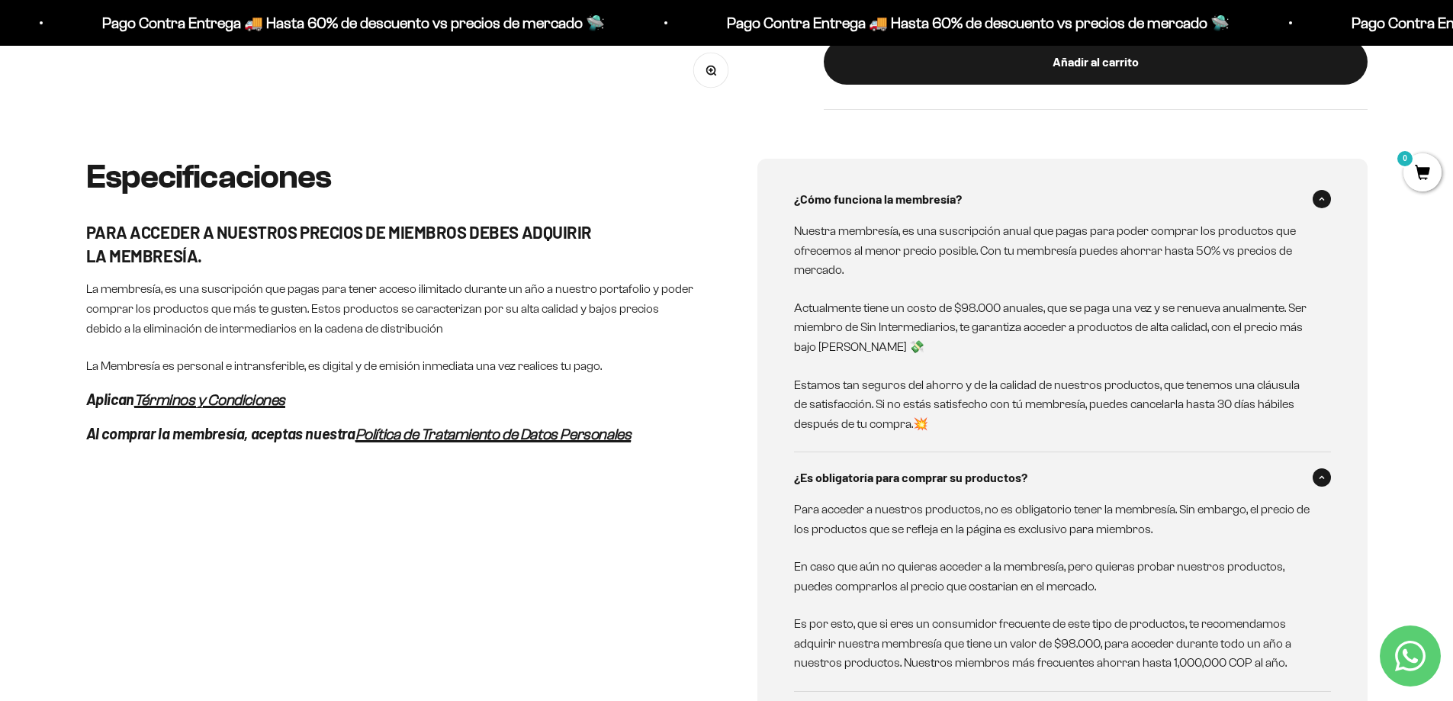
click at [1315, 194] on span at bounding box center [1322, 199] width 18 height 18
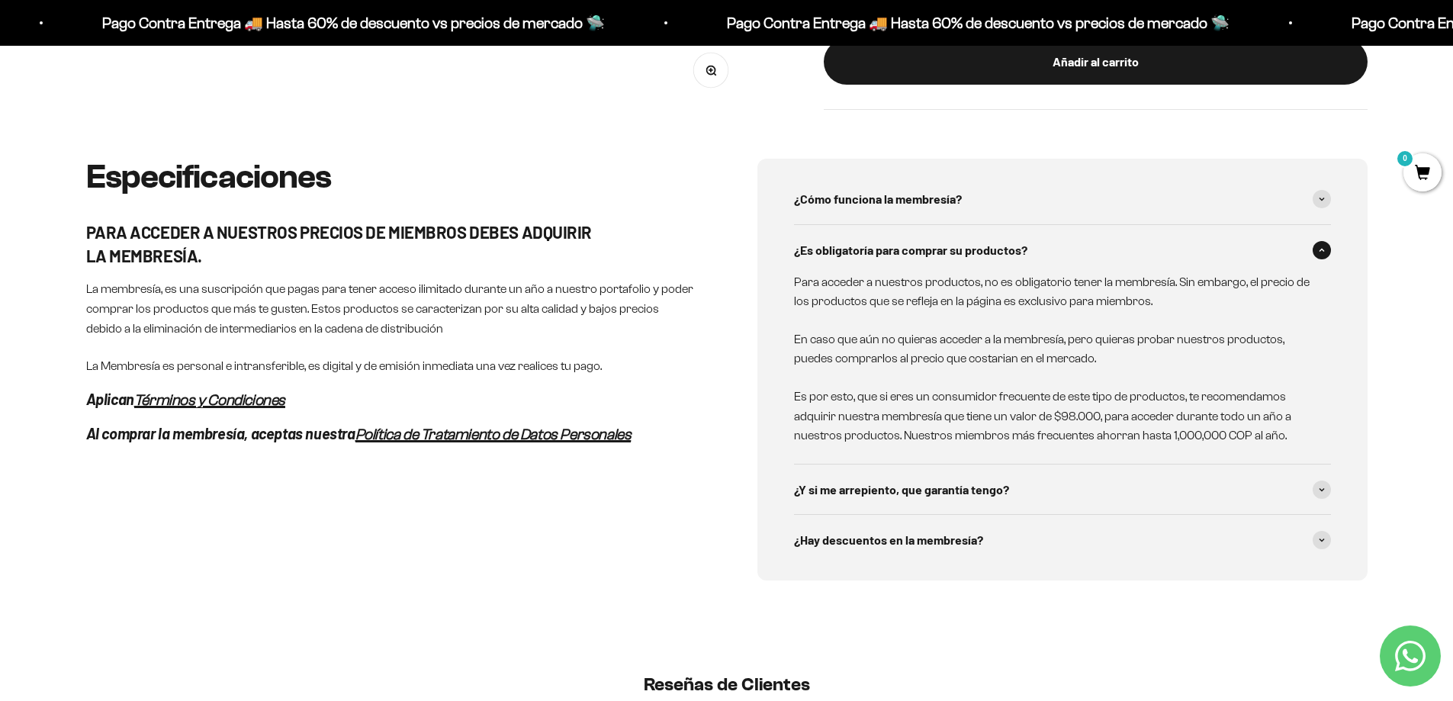
click at [1133, 249] on div "¿Es obligatoría para comprar su productos?" at bounding box center [1062, 250] width 537 height 50
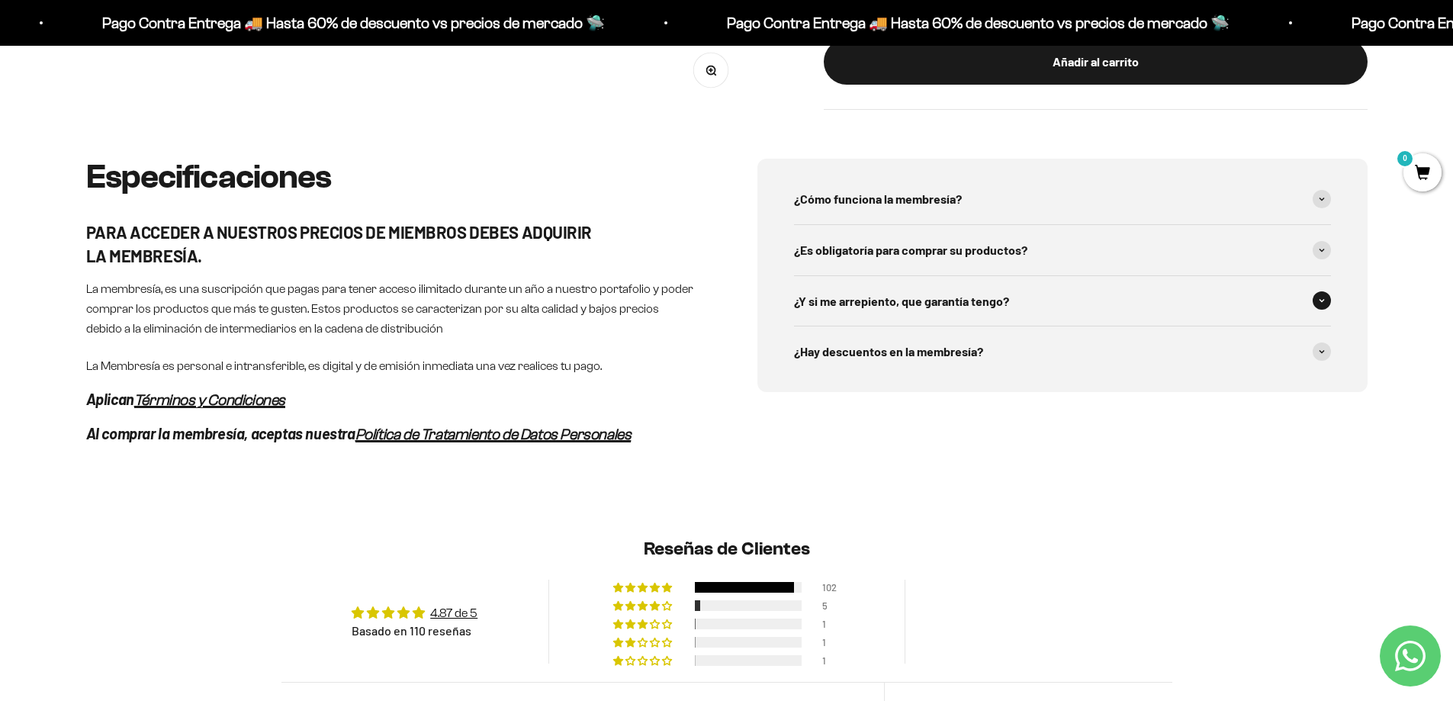
click at [927, 309] on span "¿Y si me arrepiento, que garantía tengo?" at bounding box center [901, 301] width 215 height 20
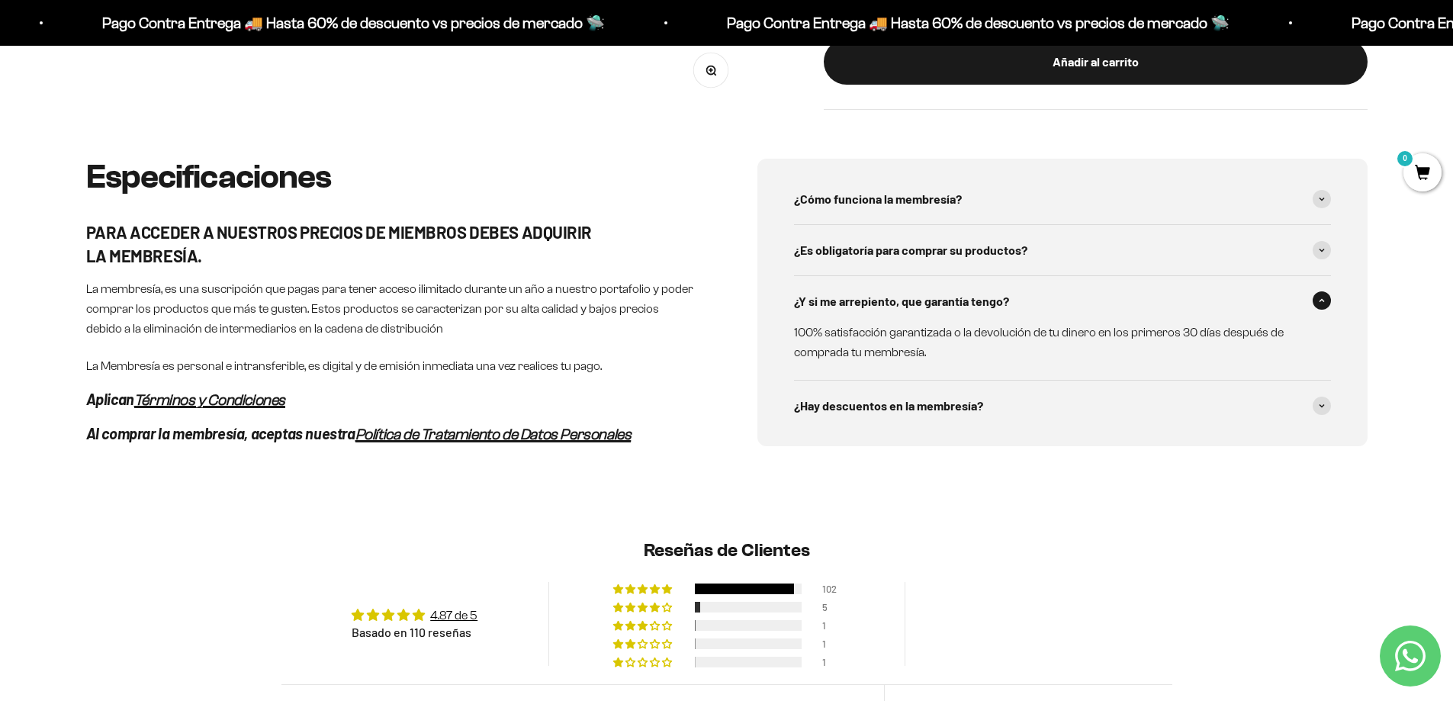
click at [1327, 297] on span at bounding box center [1322, 300] width 18 height 18
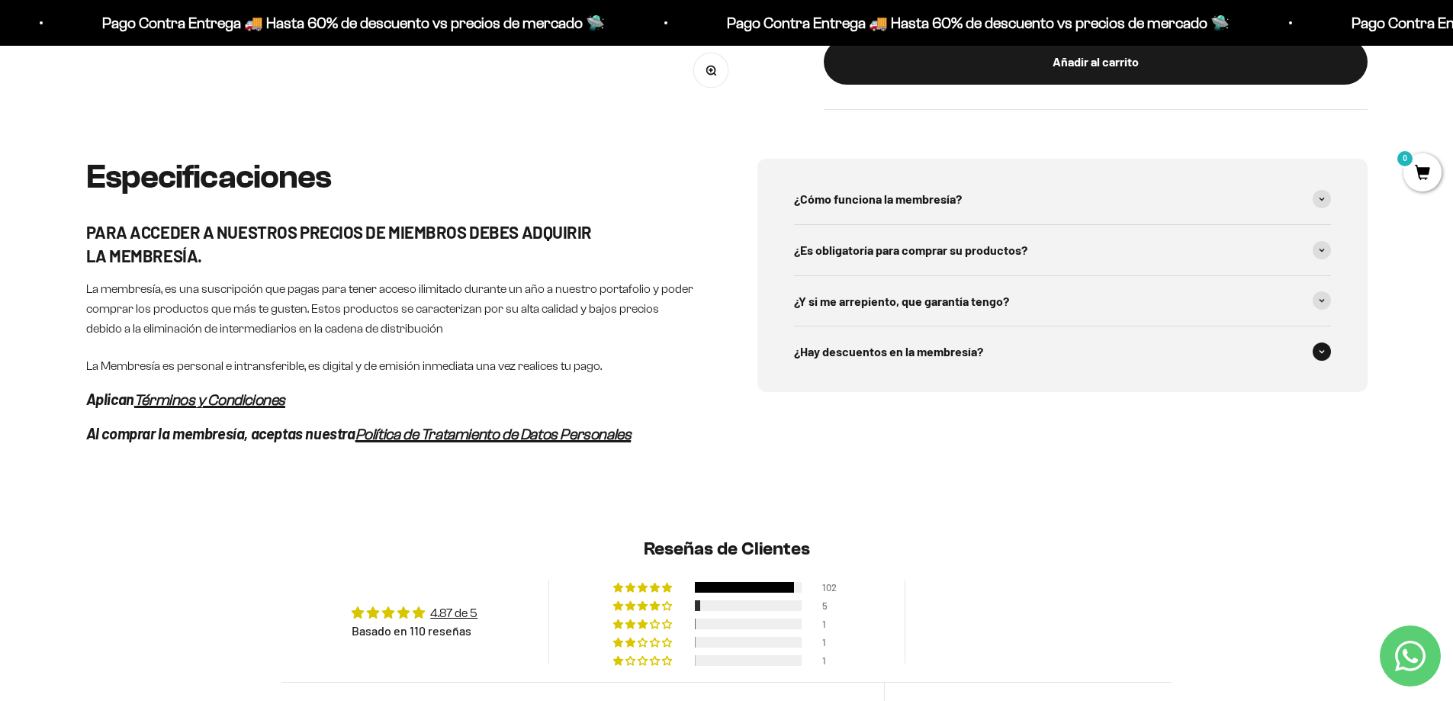
click at [898, 353] on span "¿Hay descuentos en la membresía?" at bounding box center [888, 352] width 189 height 20
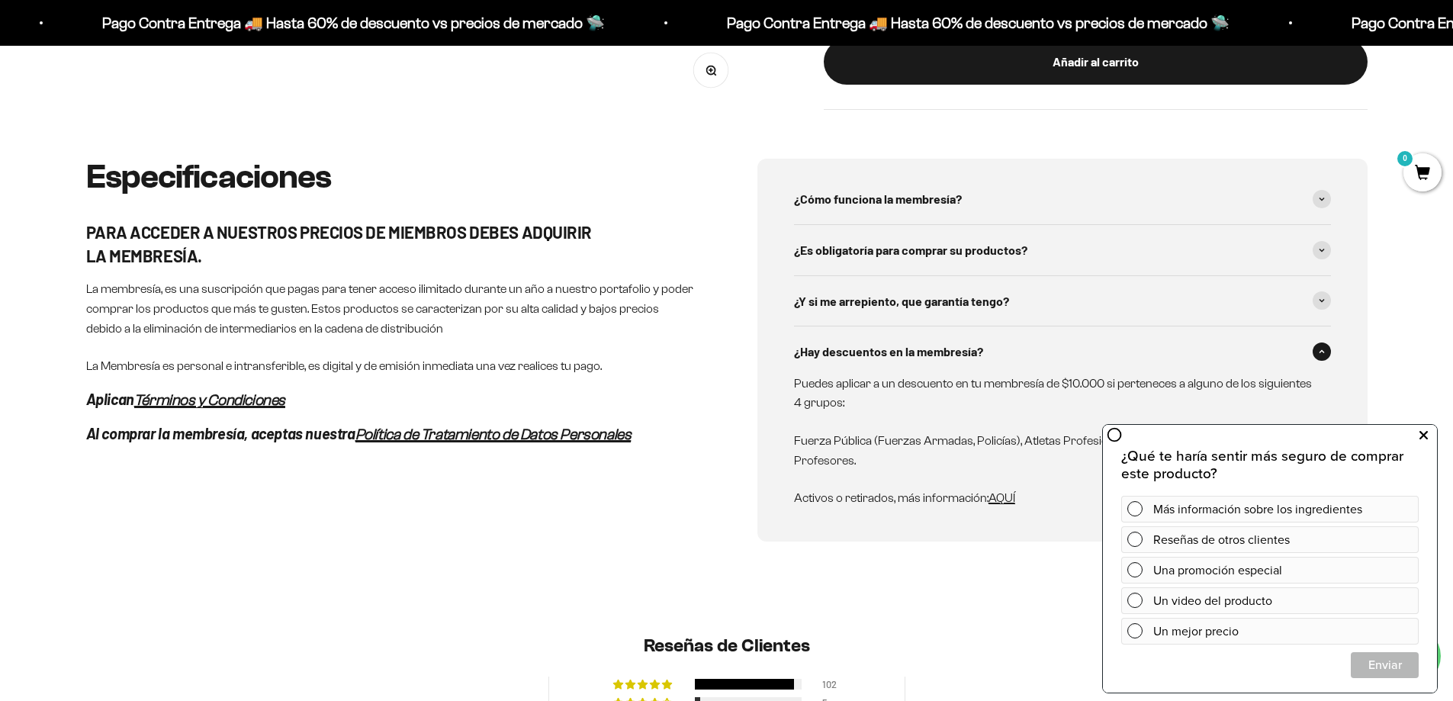
click at [1424, 436] on icon at bounding box center [1424, 436] width 8 height 20
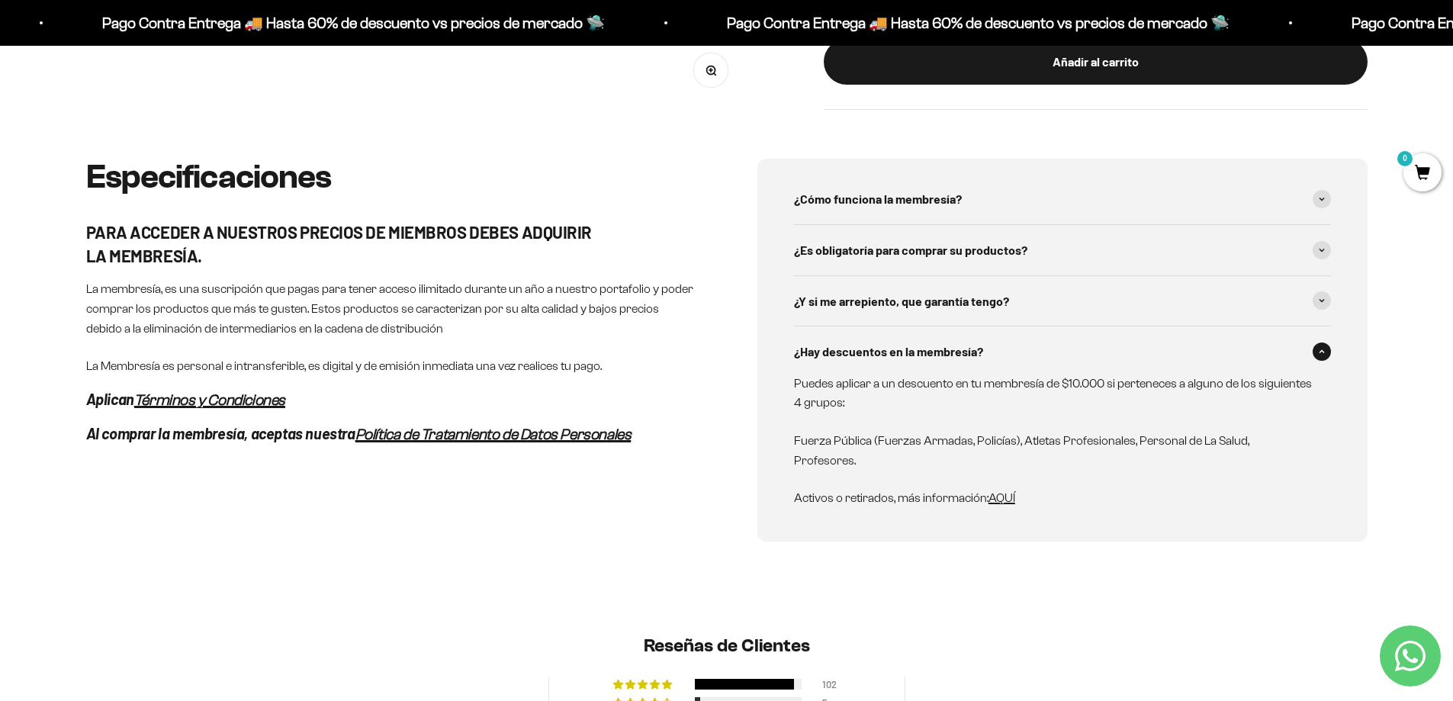
click at [1327, 351] on span at bounding box center [1322, 352] width 18 height 18
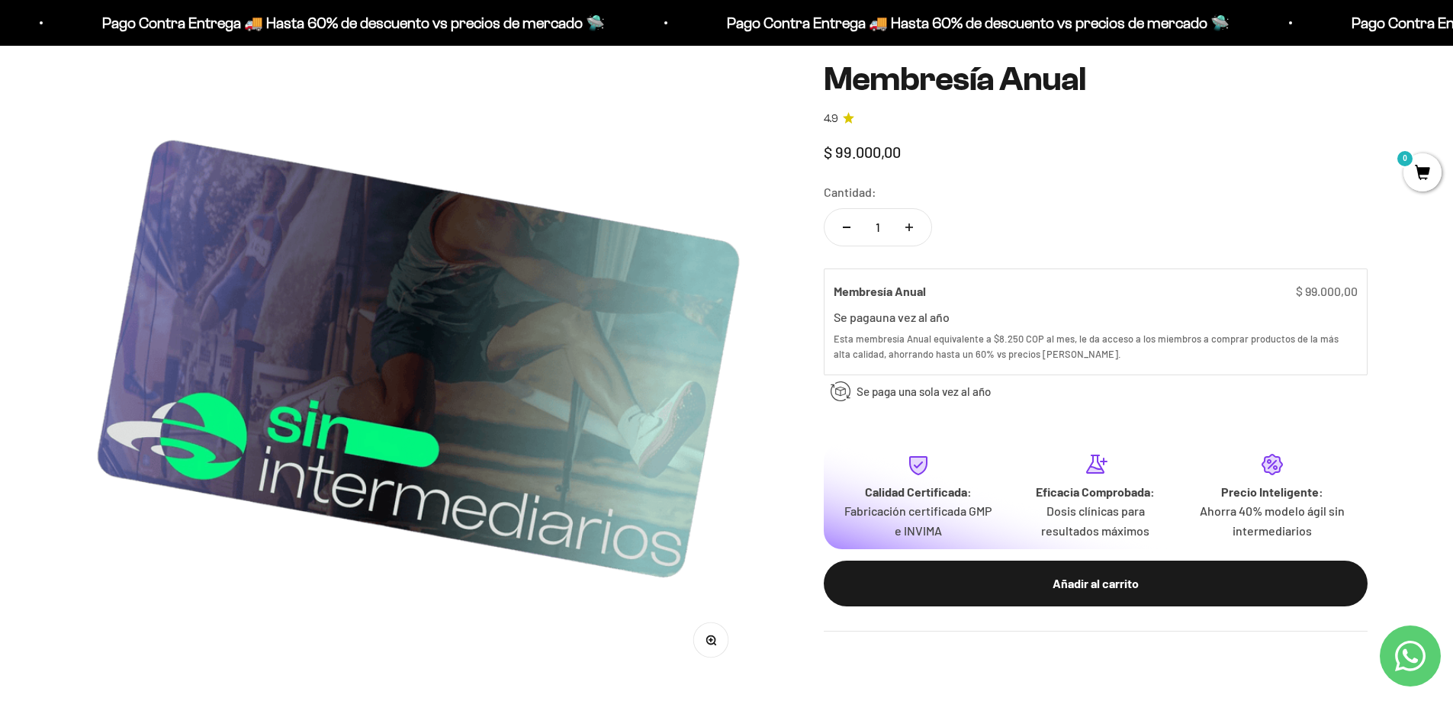
scroll to position [0, 0]
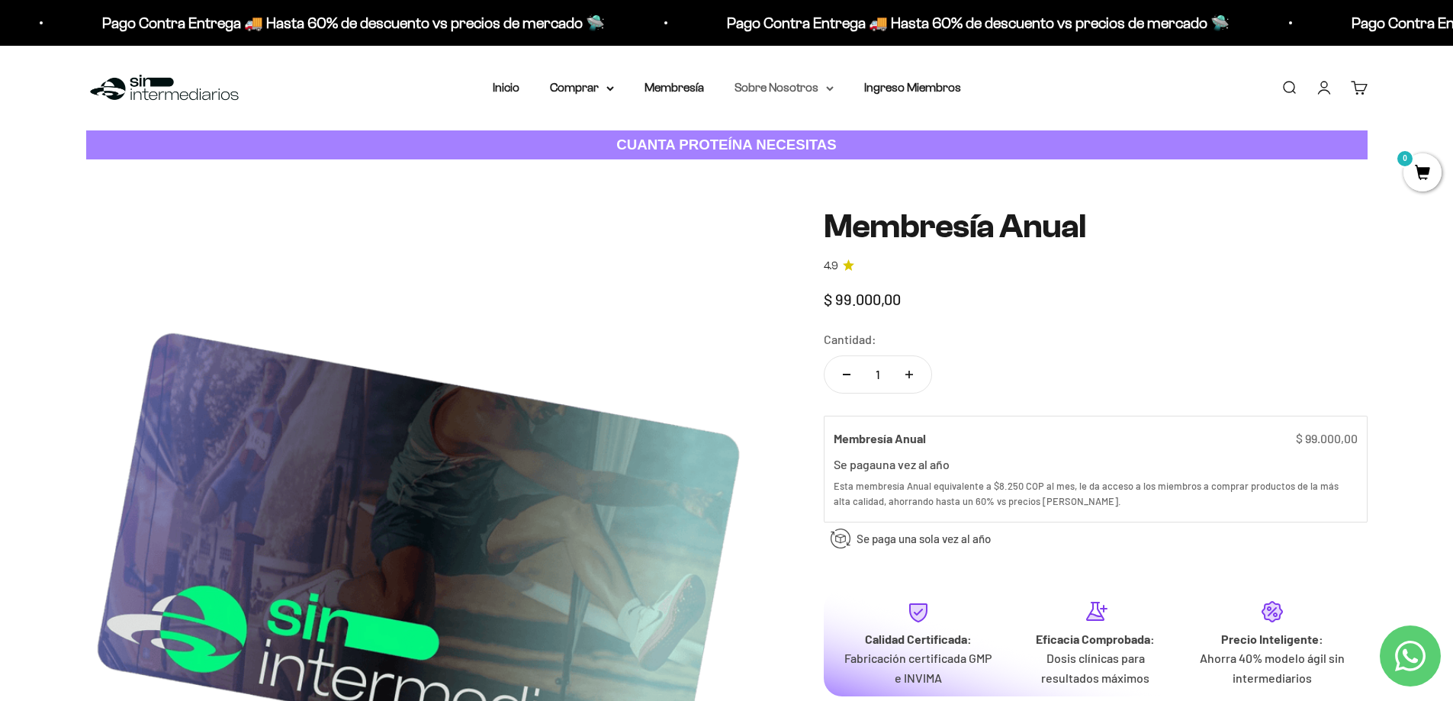
click at [778, 89] on summary "Sobre Nosotros" at bounding box center [784, 88] width 99 height 20
click at [601, 86] on summary "Comprar" at bounding box center [582, 88] width 64 height 20
click at [600, 223] on span "Todos Los Productos" at bounding box center [615, 222] width 112 height 13
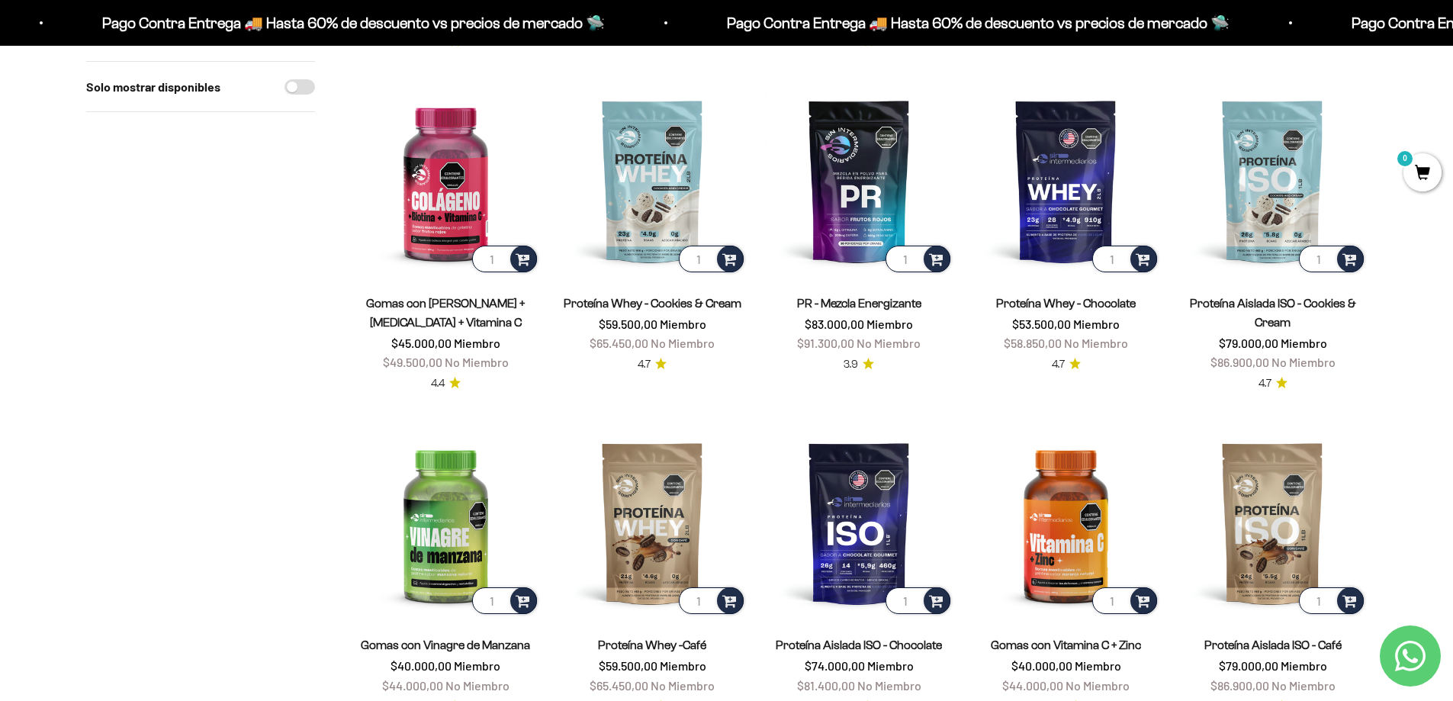
scroll to position [839, 0]
click at [456, 219] on img at bounding box center [446, 179] width 188 height 188
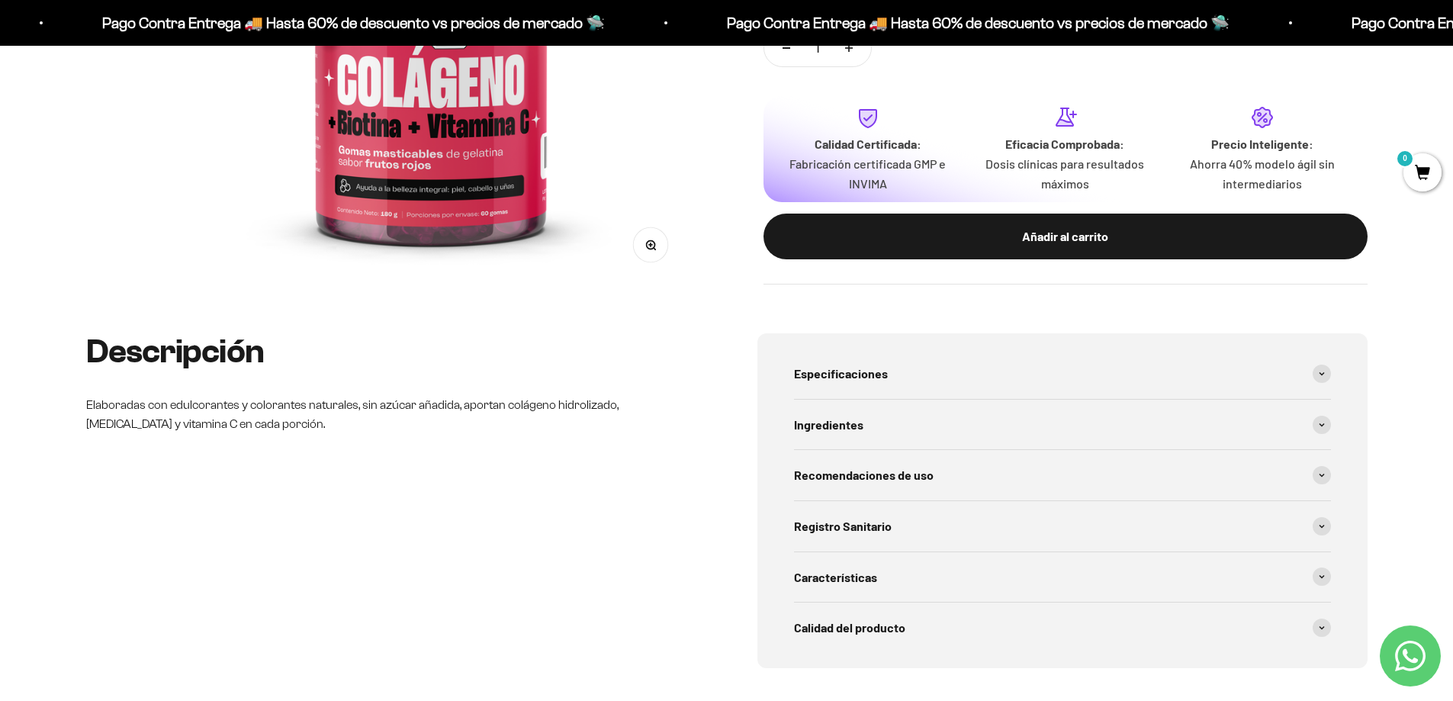
scroll to position [534, 0]
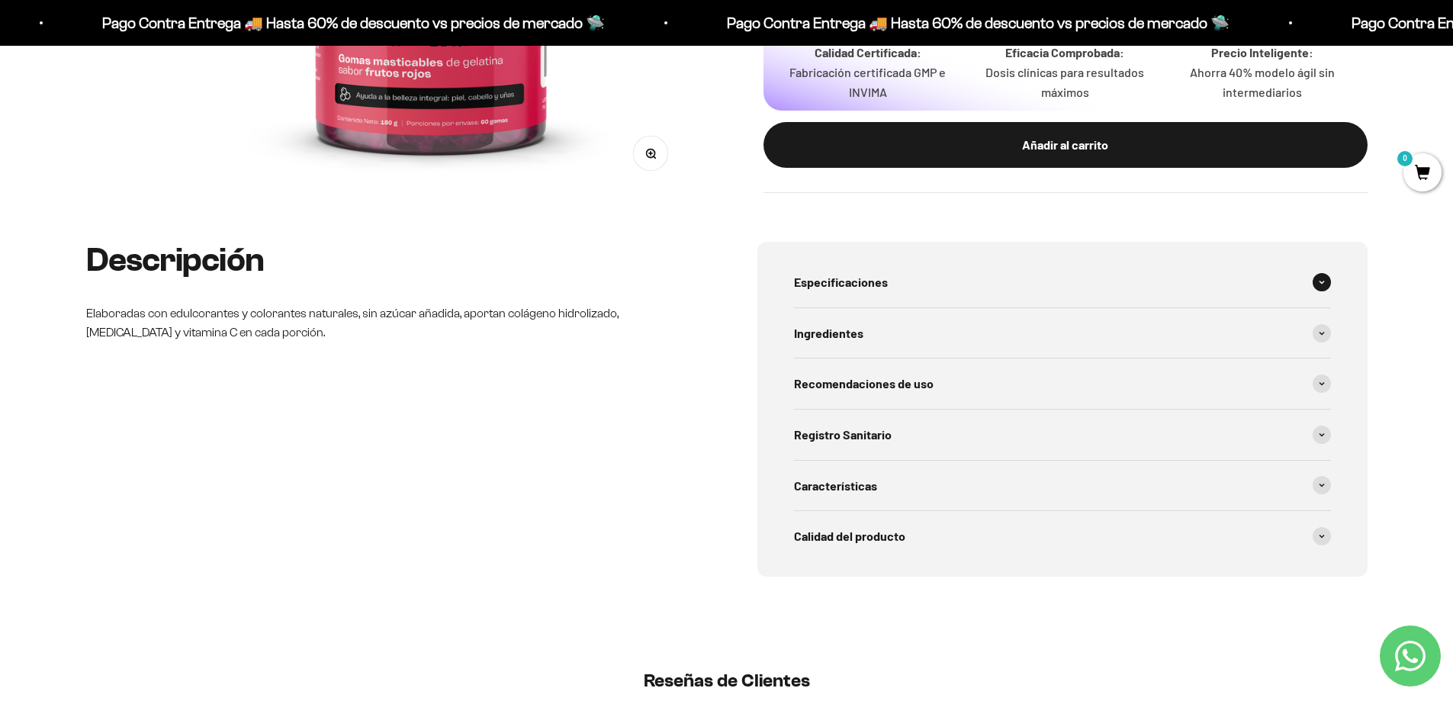
click at [893, 282] on div "Especificaciones" at bounding box center [1062, 282] width 537 height 50
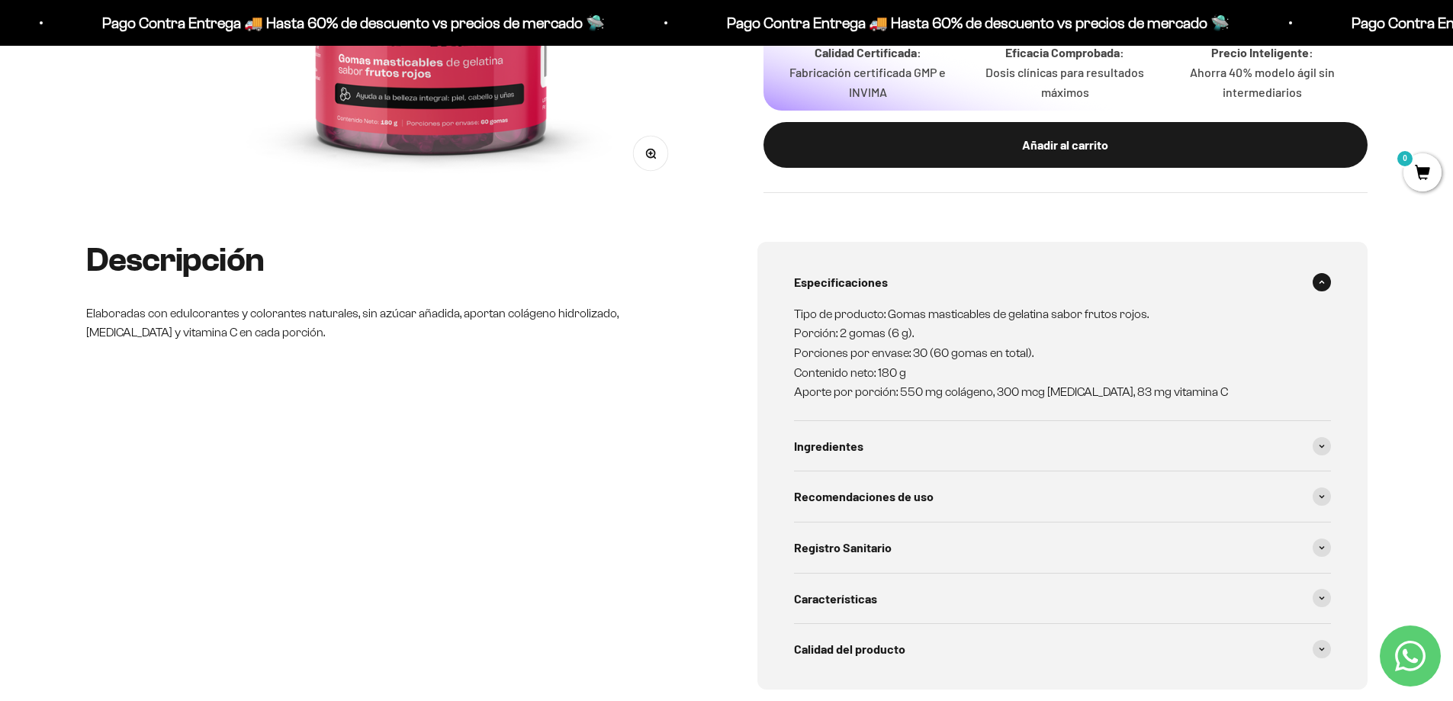
click at [1328, 278] on span at bounding box center [1322, 282] width 18 height 18
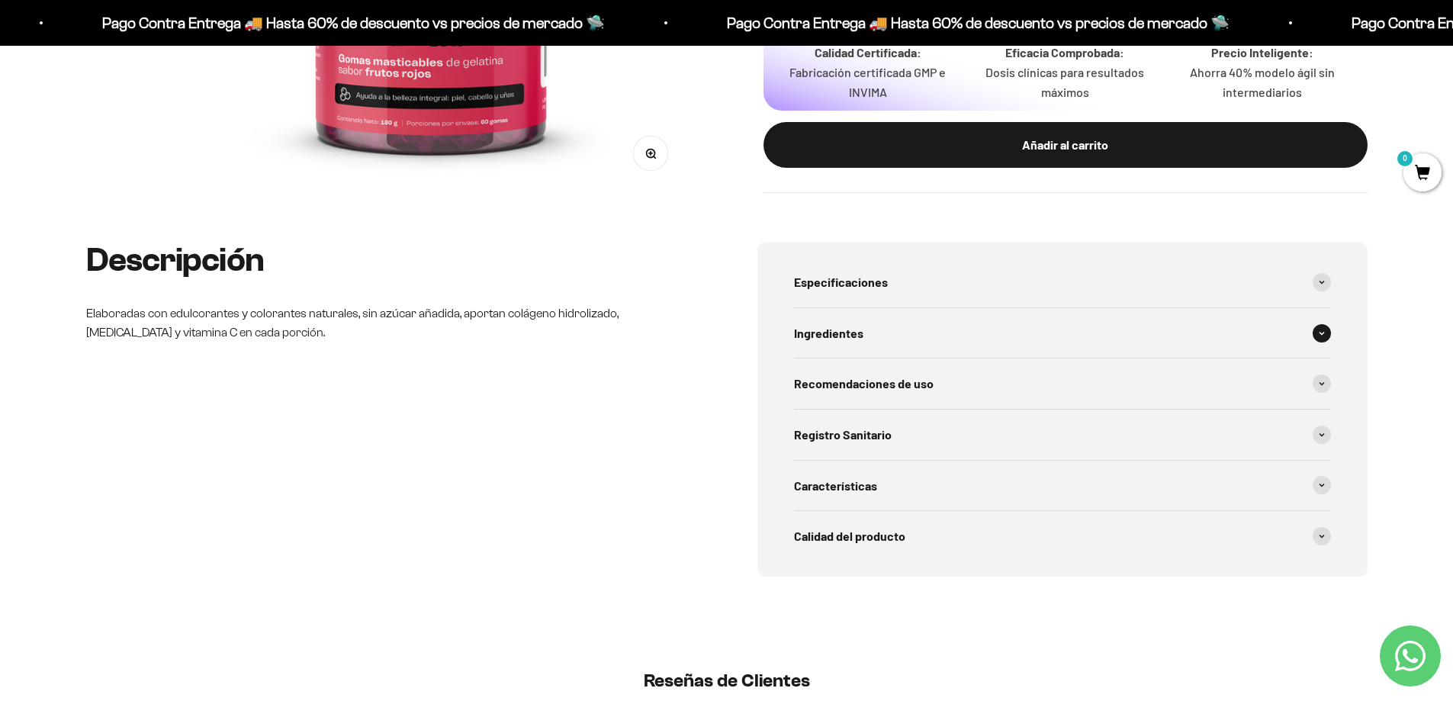
click at [1325, 333] on span at bounding box center [1322, 333] width 18 height 18
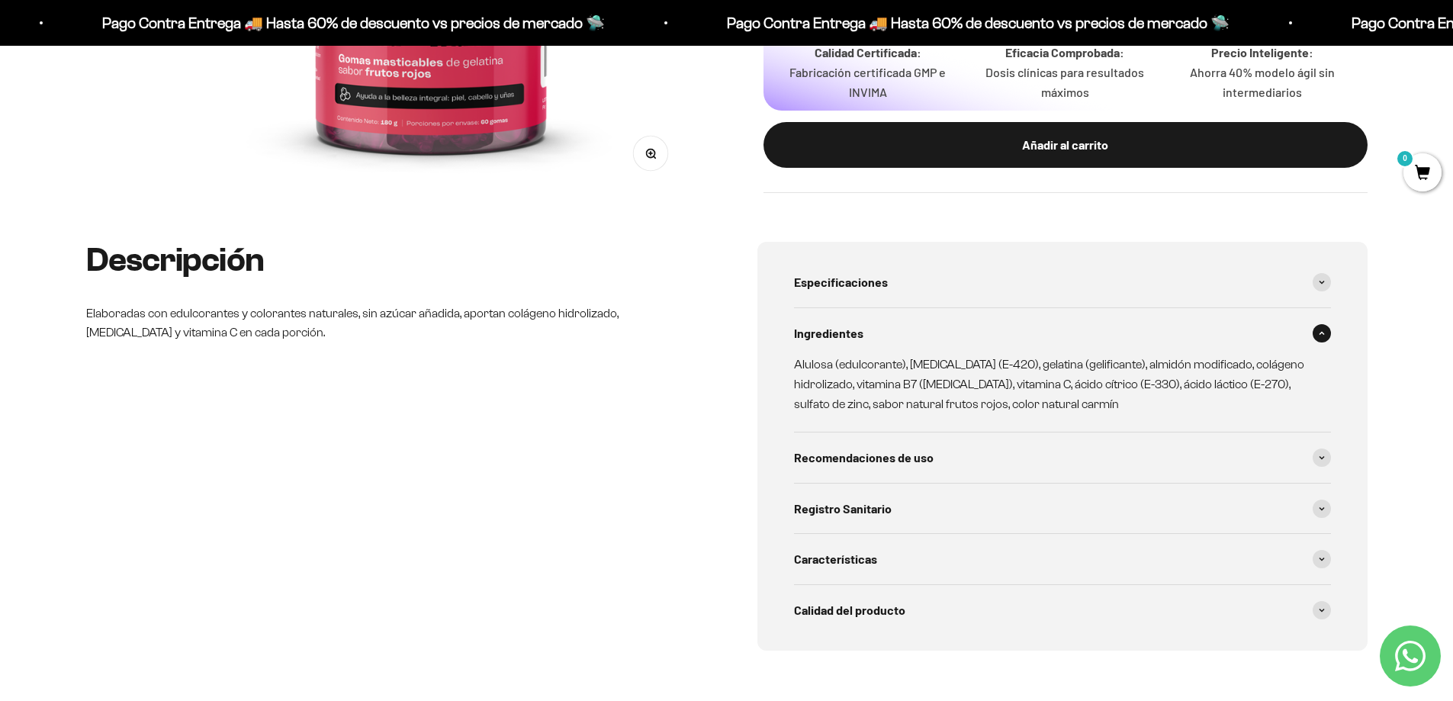
click at [1325, 333] on span at bounding box center [1322, 333] width 18 height 18
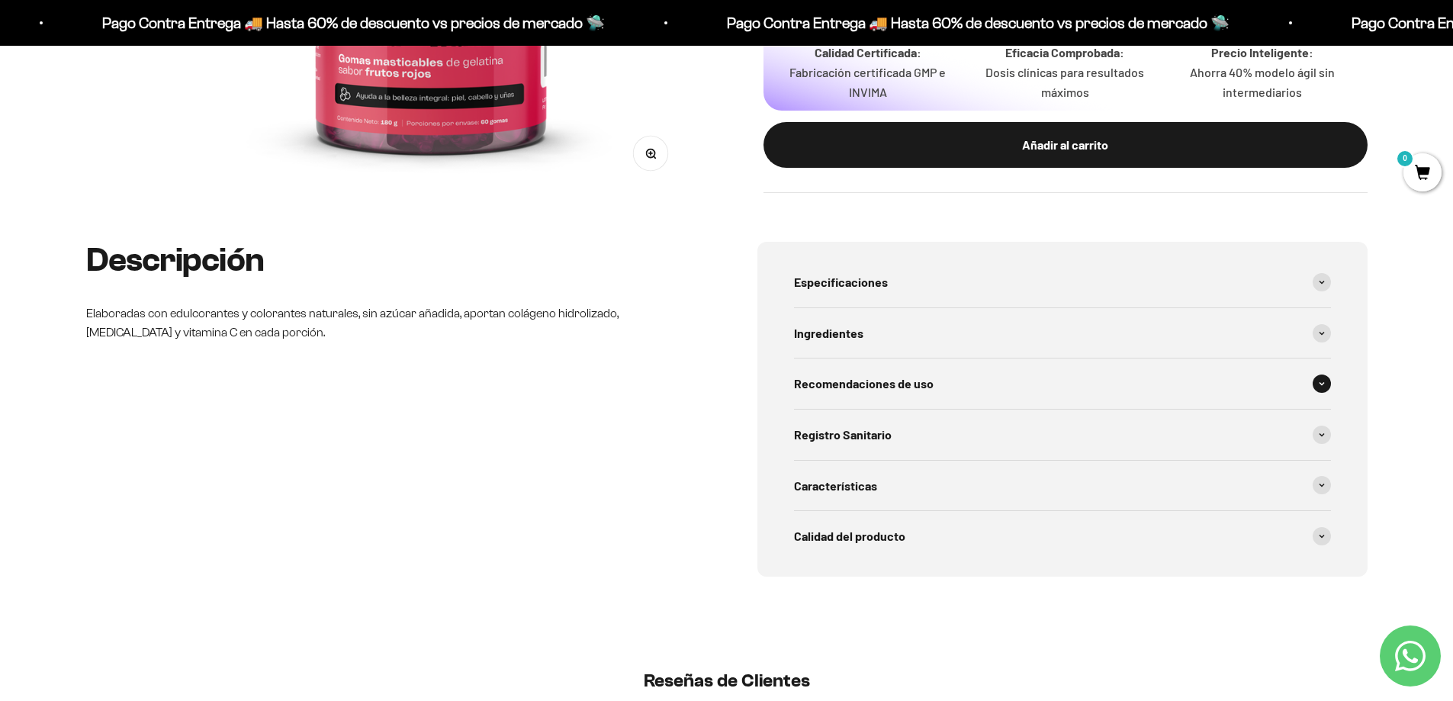
click at [1290, 383] on div "Recomendaciones de uso" at bounding box center [1062, 384] width 537 height 50
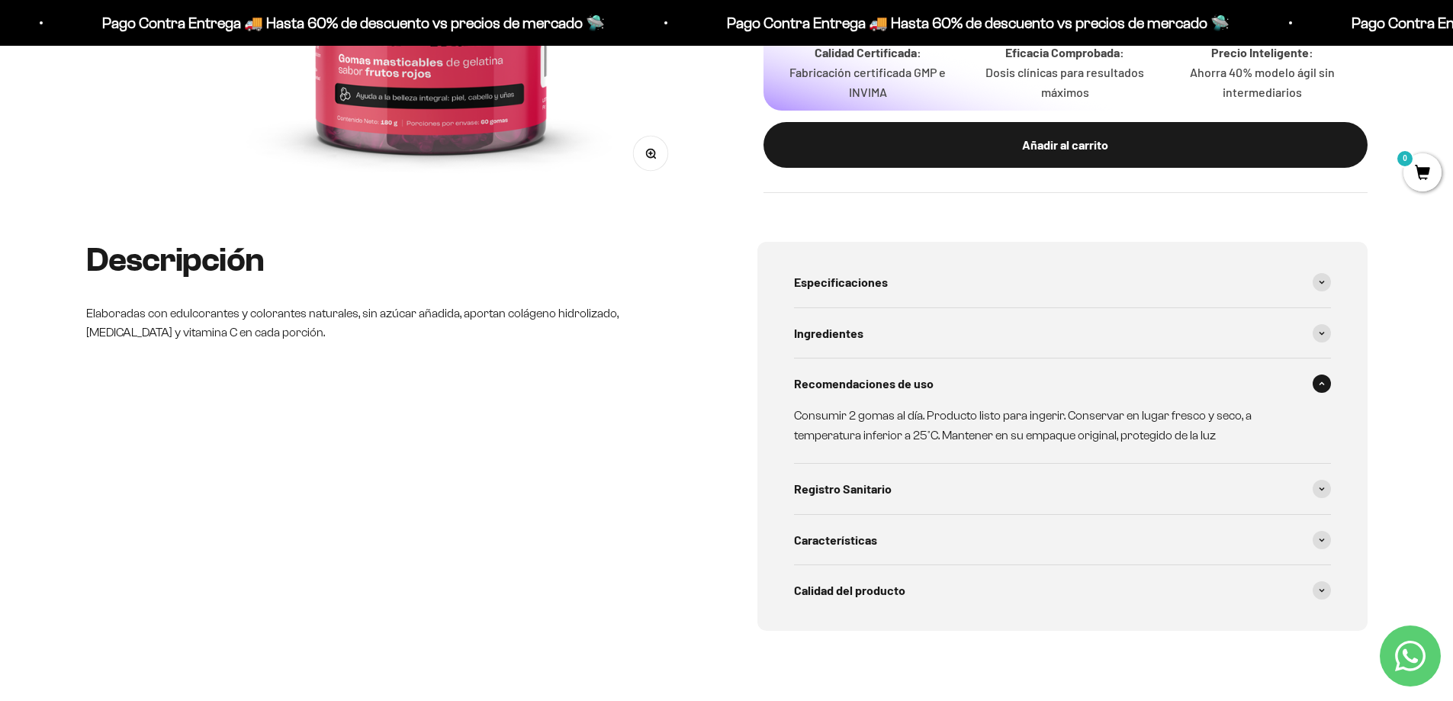
click at [1319, 382] on icon at bounding box center [1322, 383] width 6 height 5
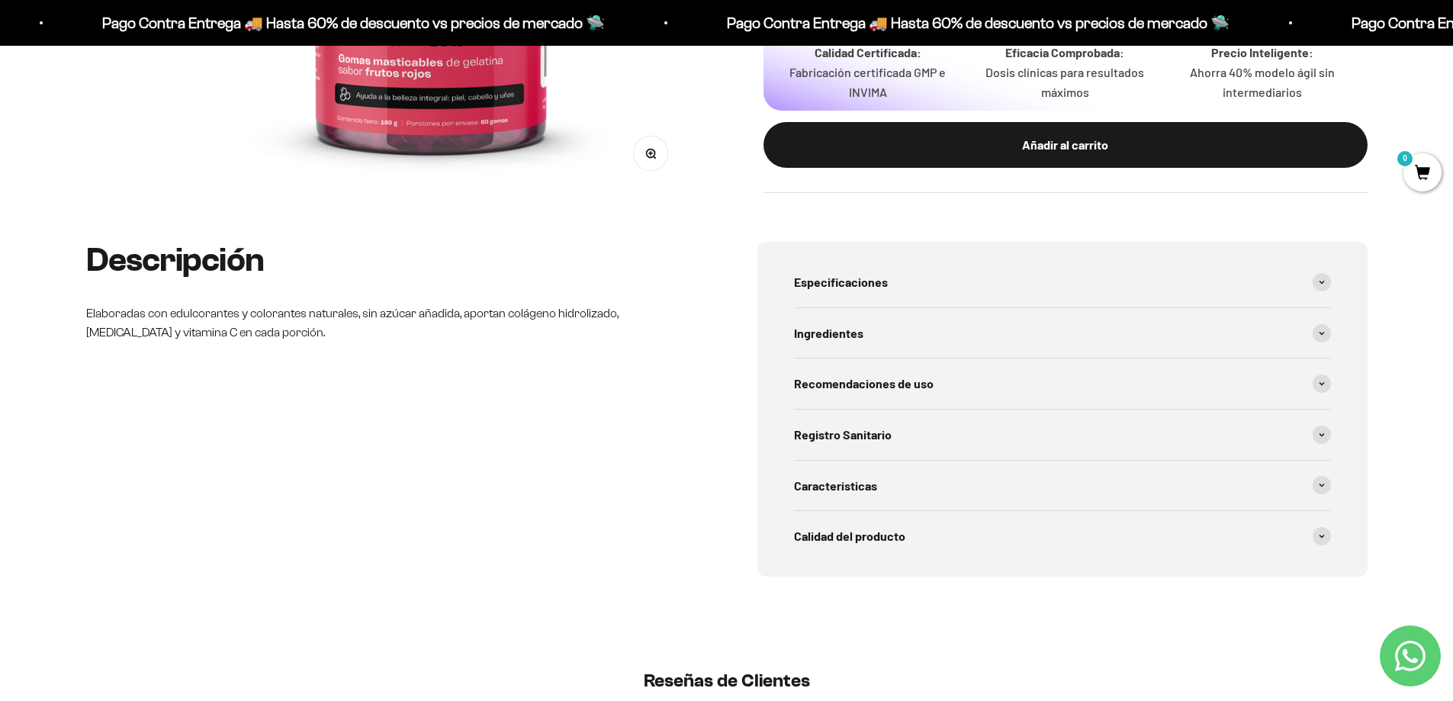
scroll to position [305, 0]
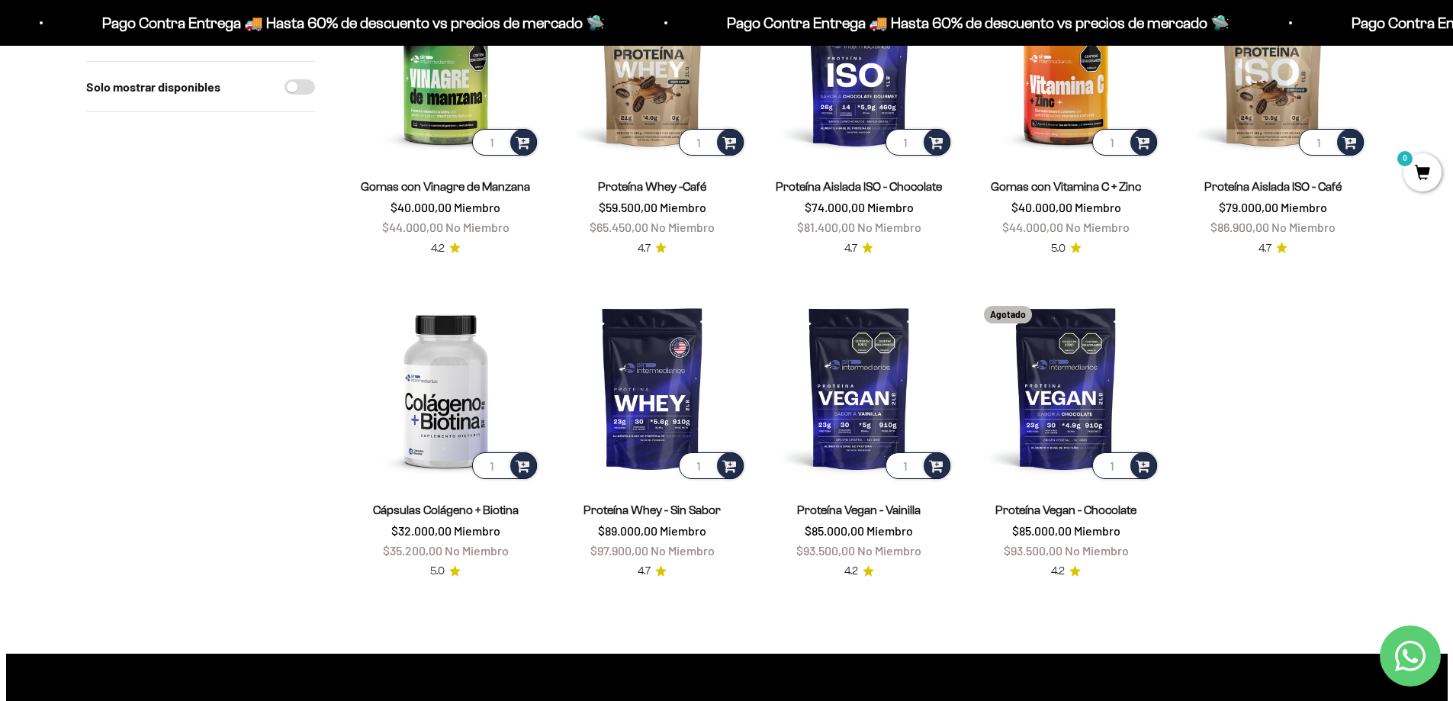
scroll to position [1144, 0]
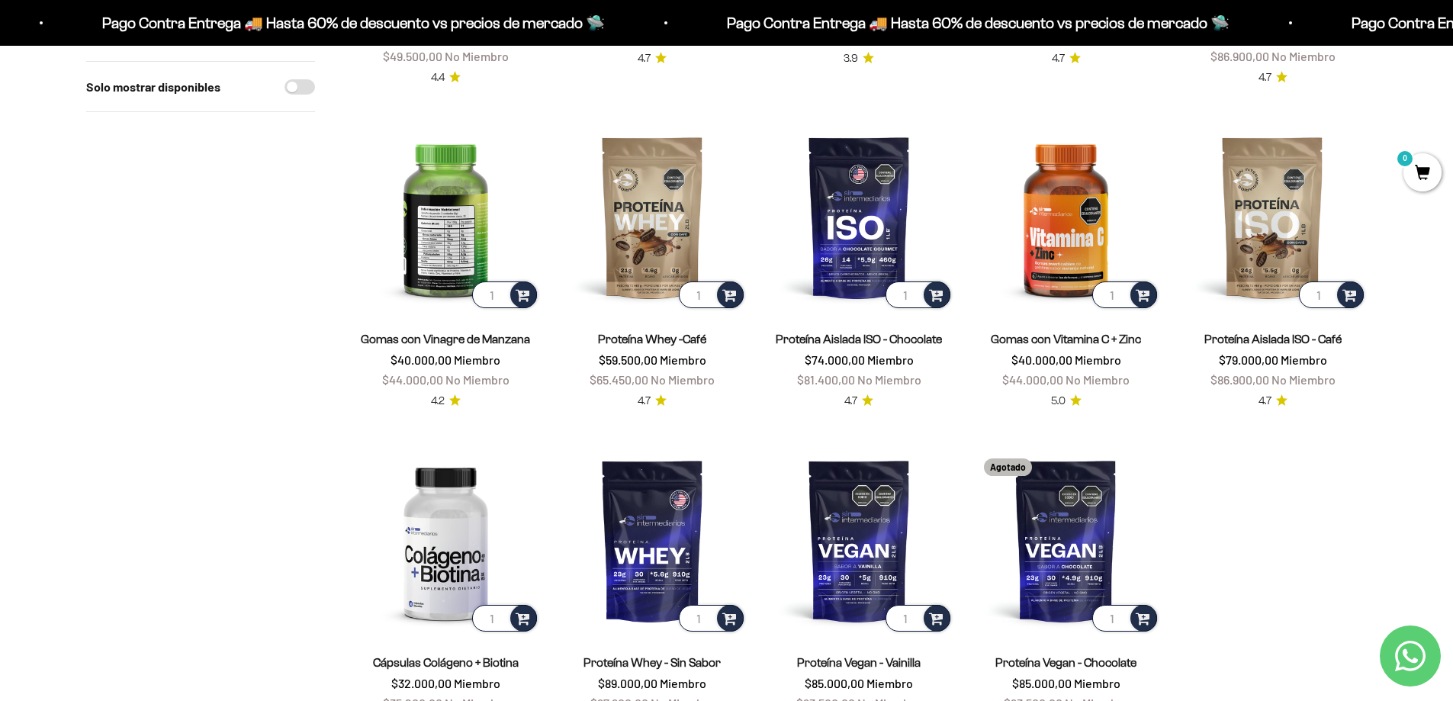
click at [461, 233] on img at bounding box center [446, 217] width 188 height 188
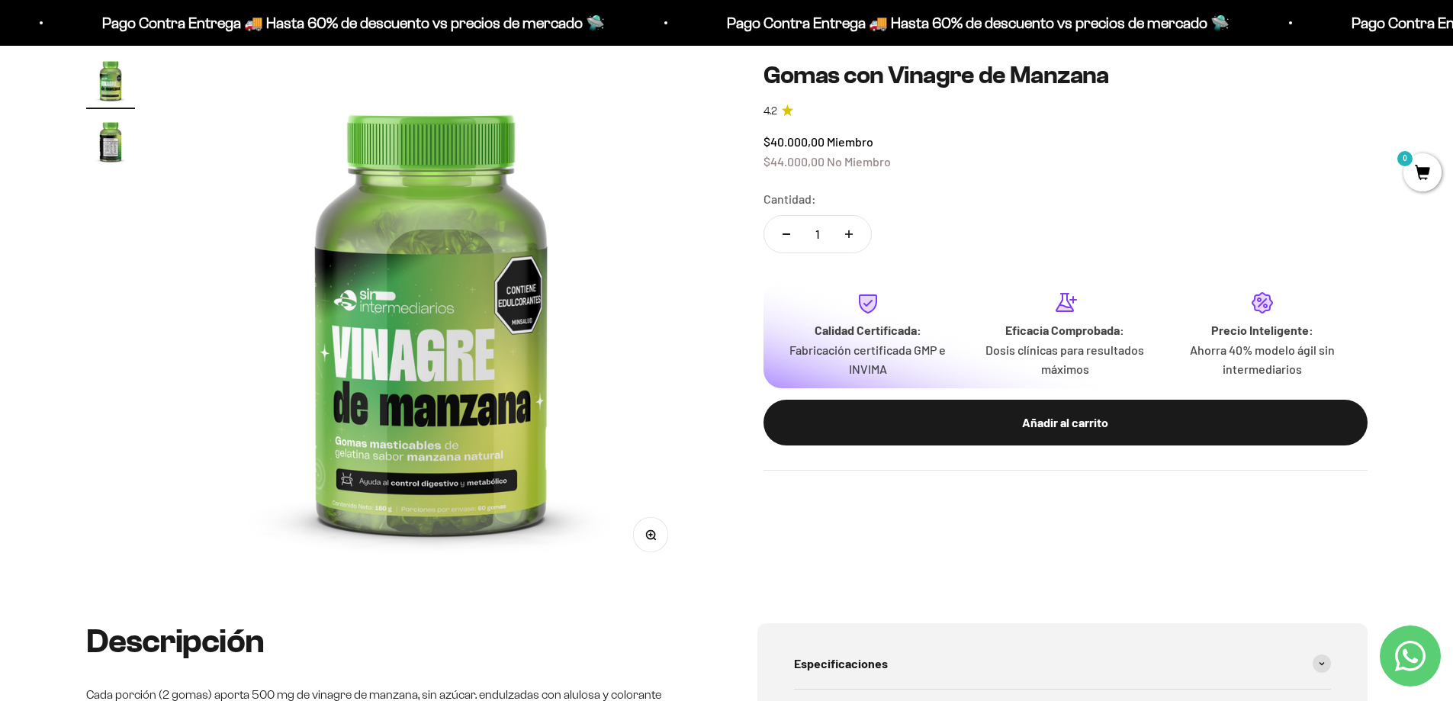
scroll to position [381, 0]
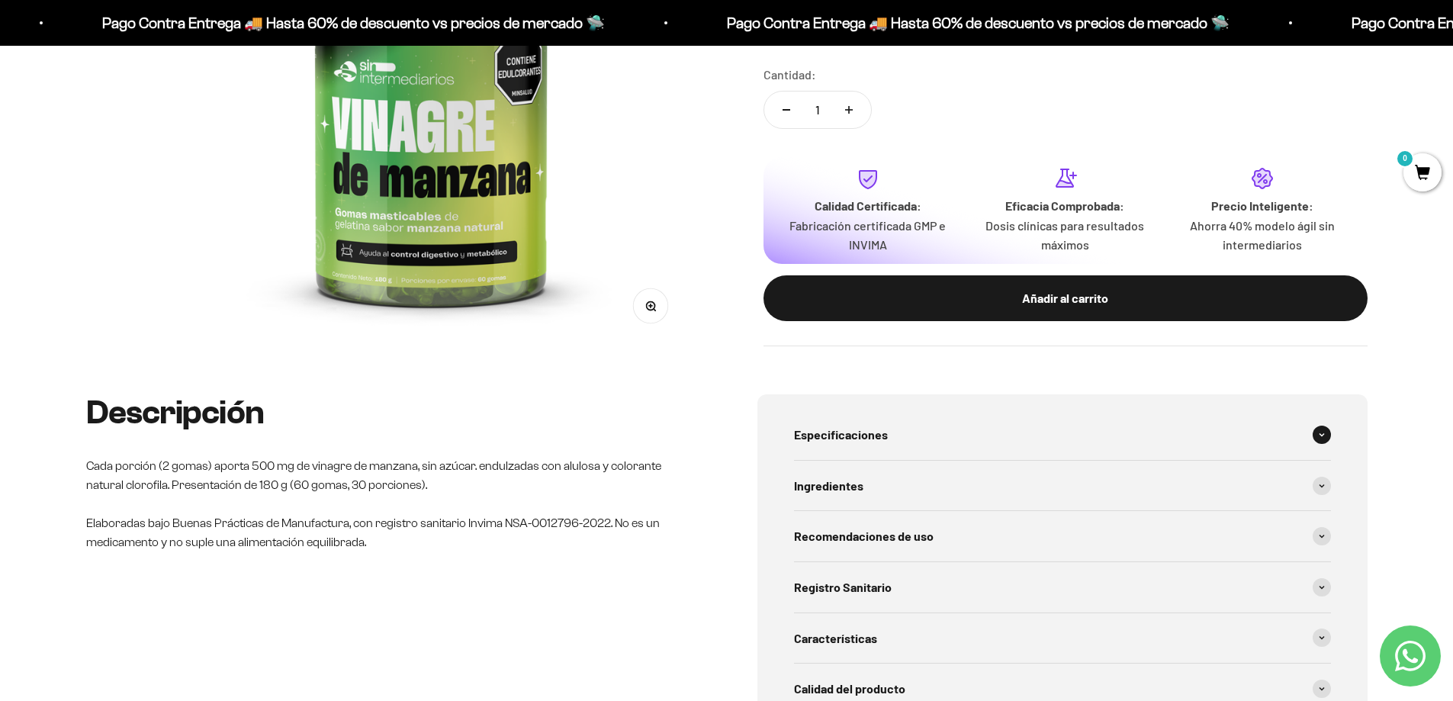
click at [823, 425] on span "Especificaciones" at bounding box center [841, 435] width 94 height 20
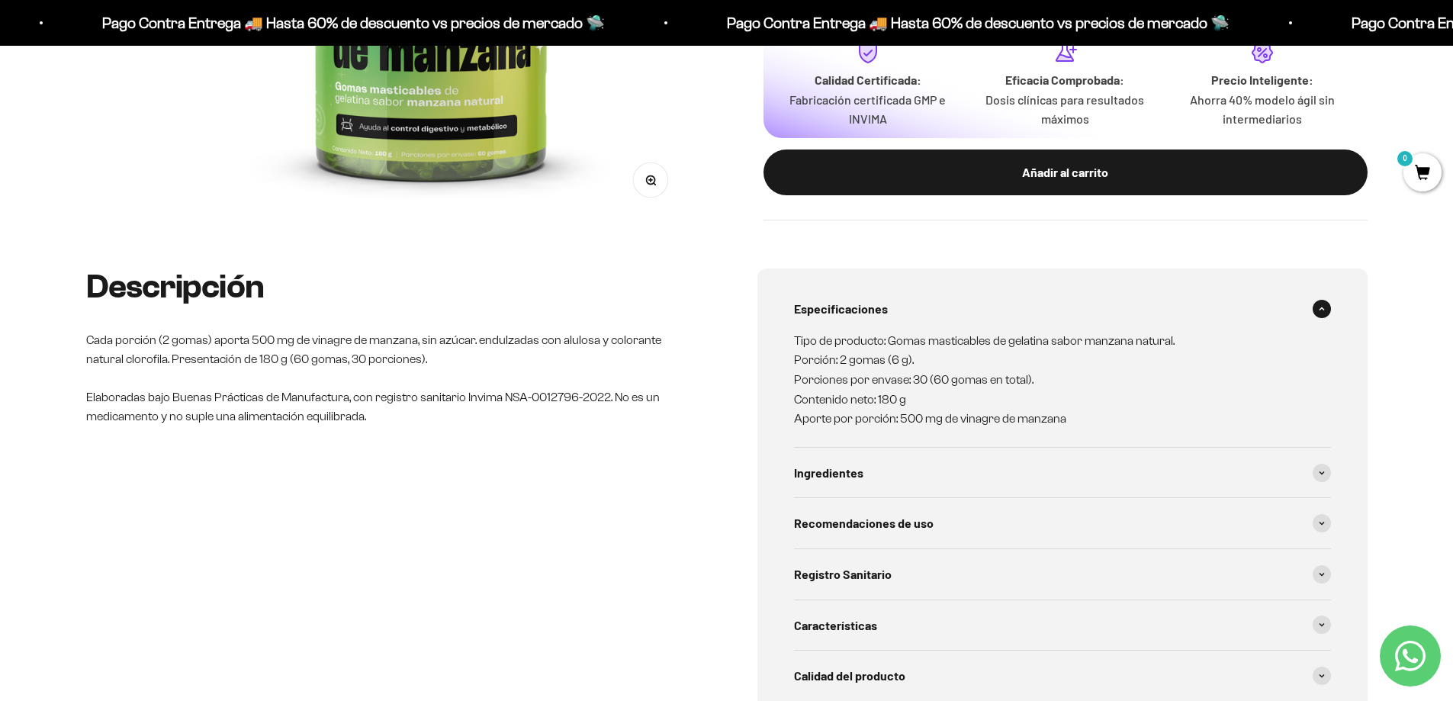
scroll to position [534, 0]
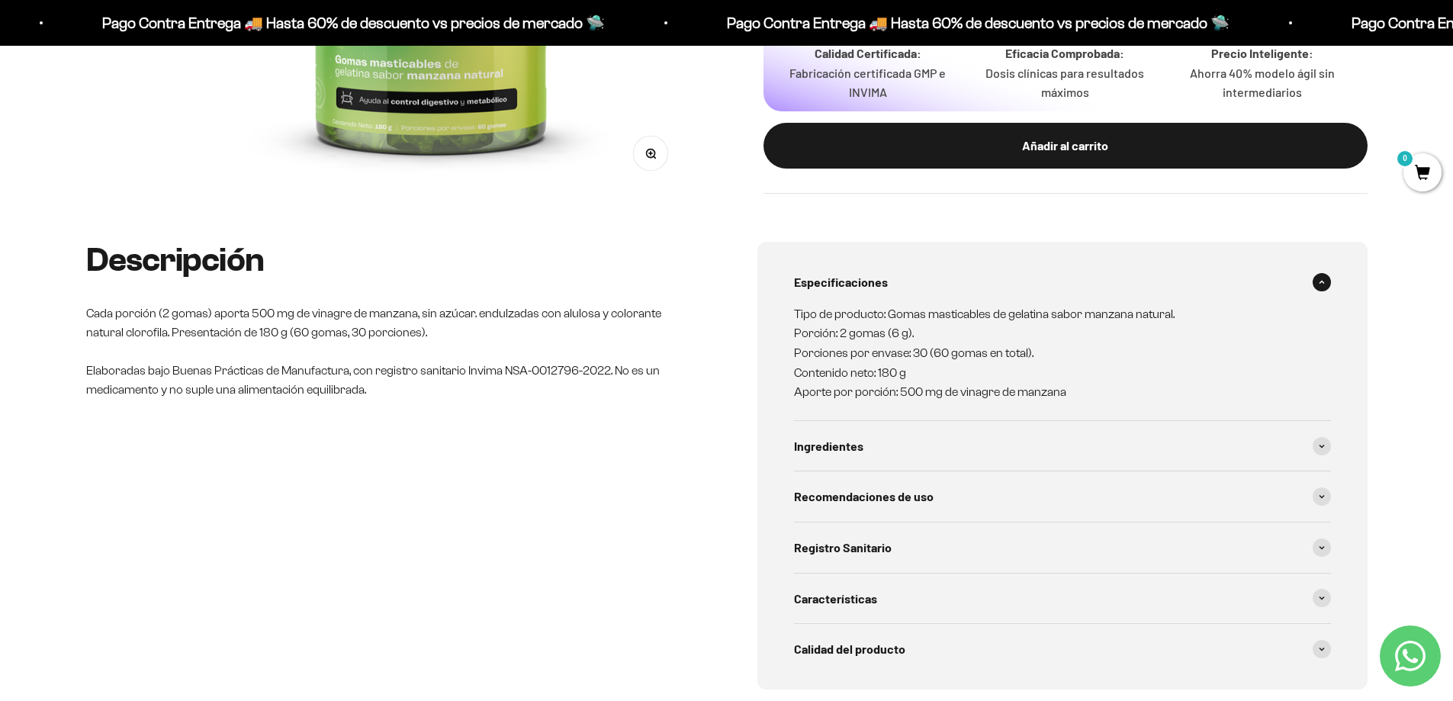
click at [863, 284] on span "Especificaciones" at bounding box center [841, 282] width 94 height 20
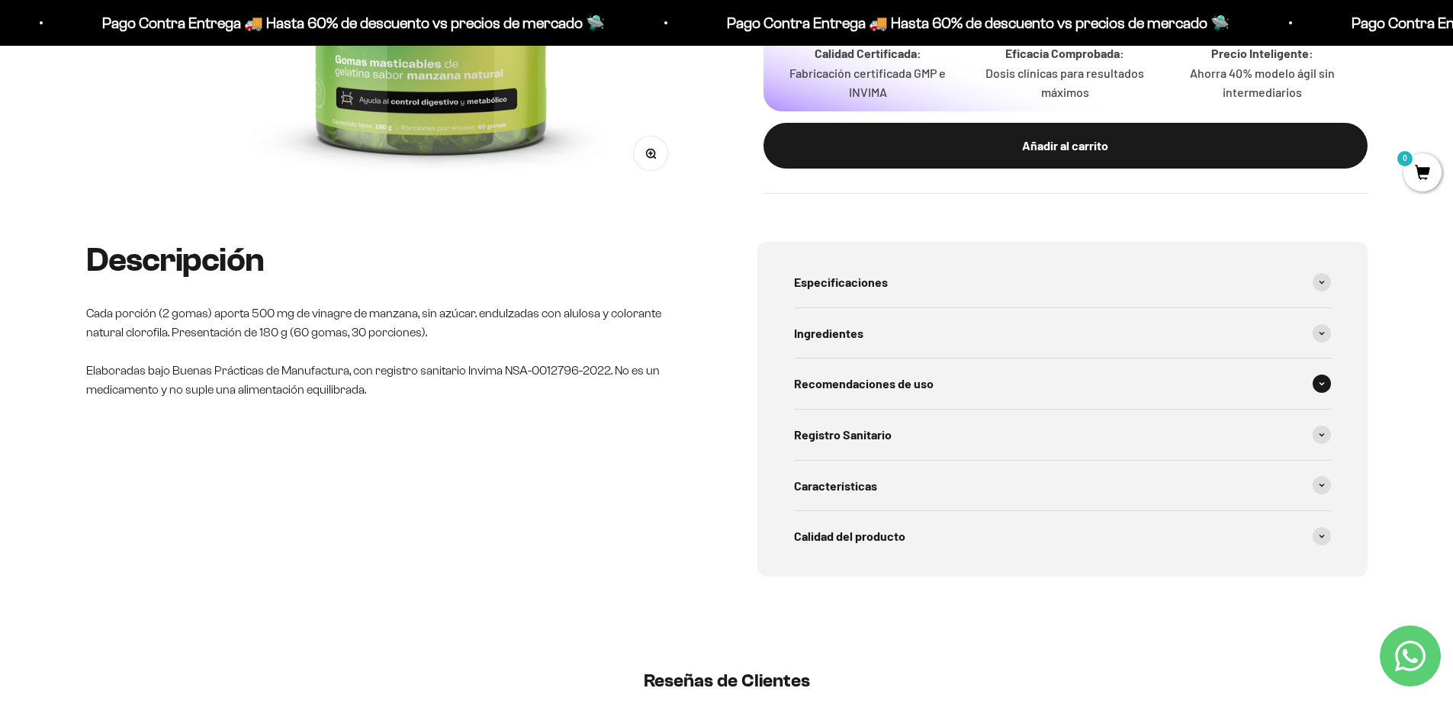
click at [891, 392] on span "Recomendaciones de uso" at bounding box center [864, 384] width 140 height 20
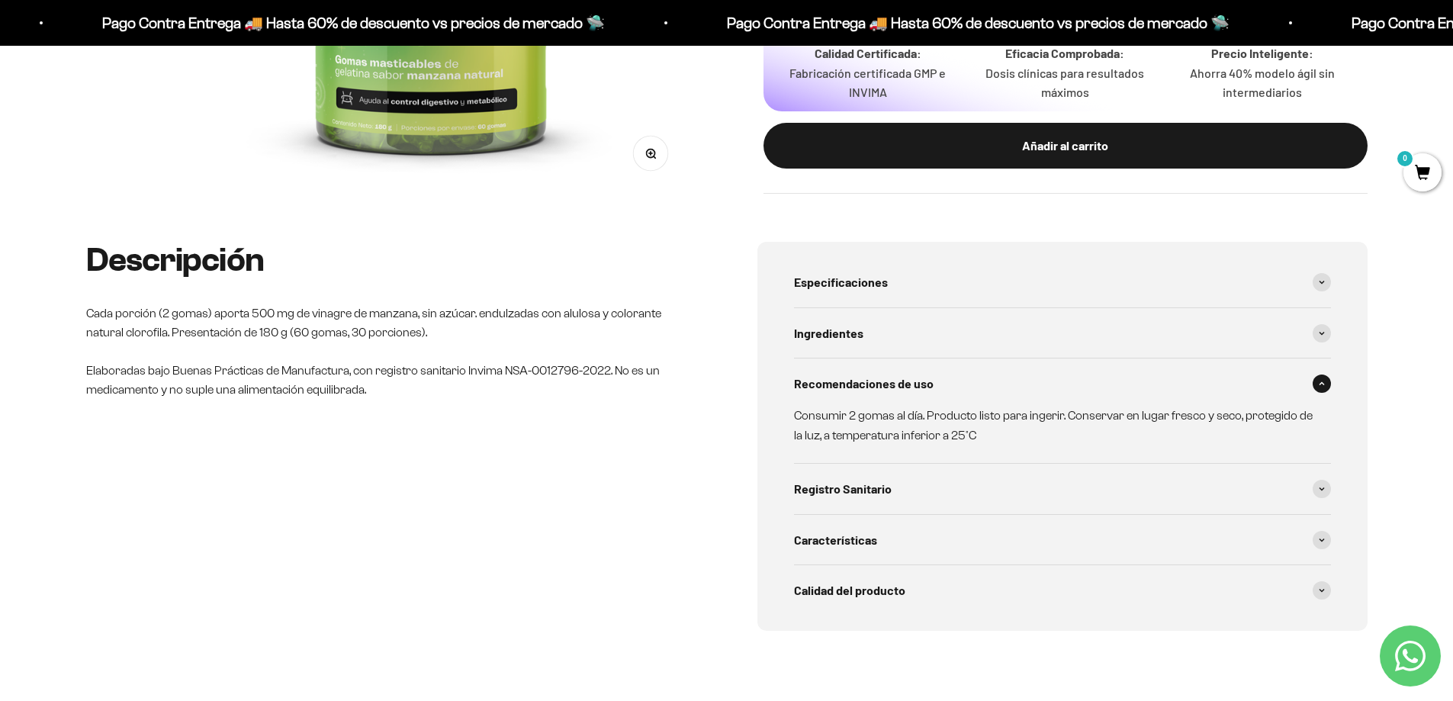
click at [1310, 375] on div "Recomendaciones de uso" at bounding box center [1062, 384] width 537 height 50
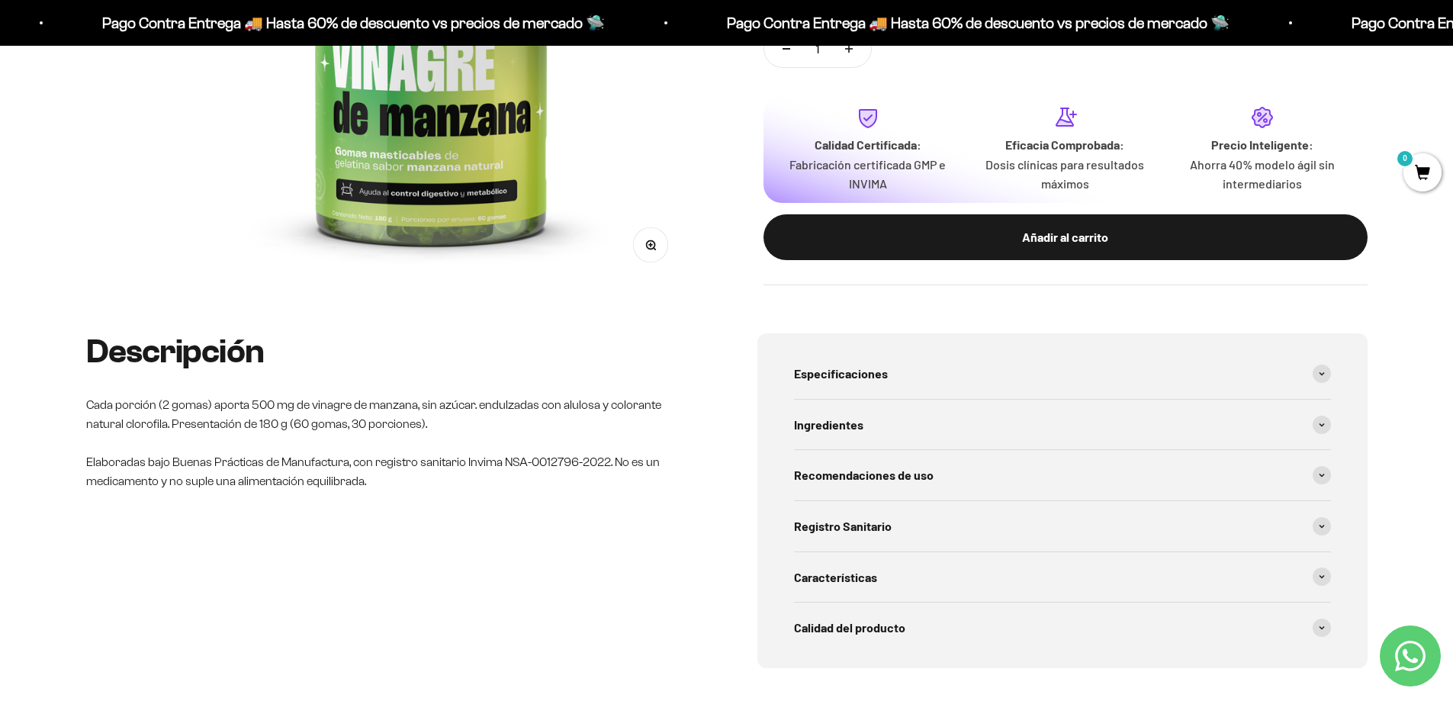
scroll to position [229, 0]
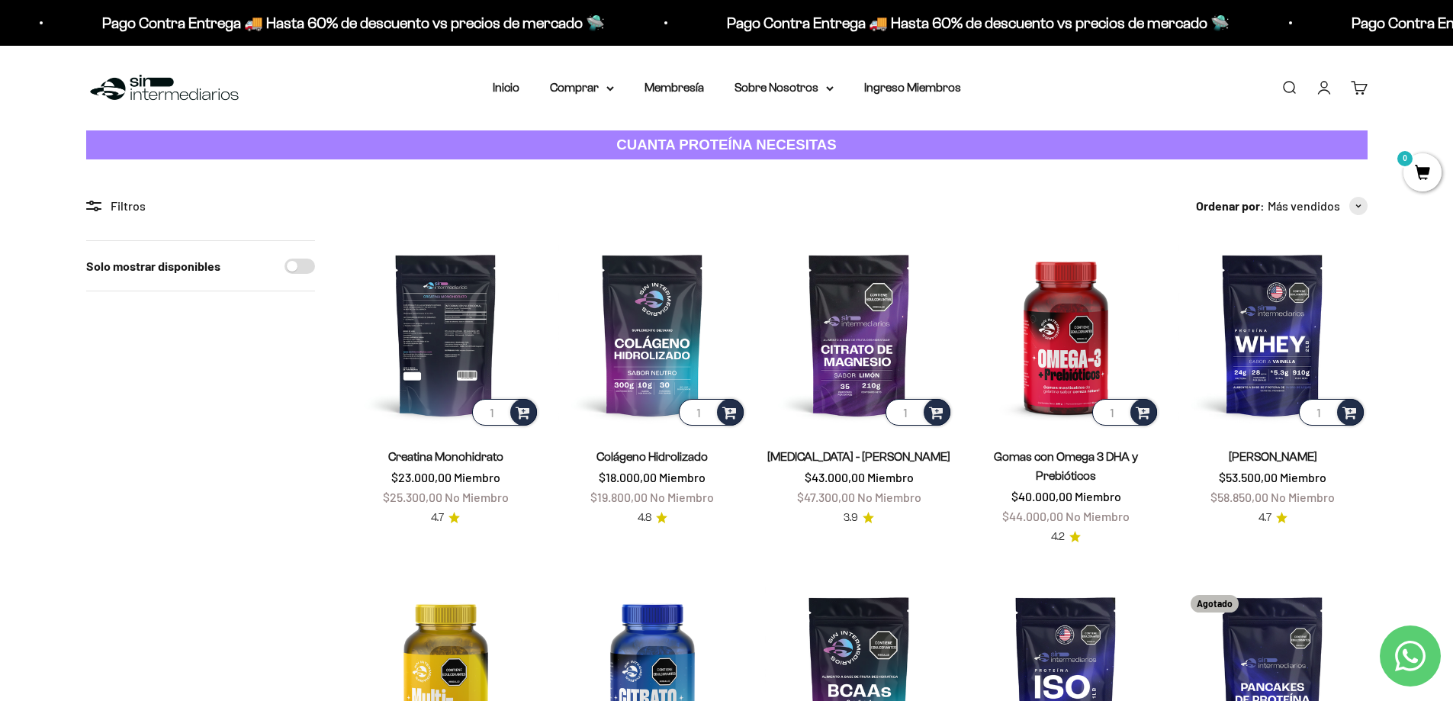
click at [459, 351] on img at bounding box center [446, 334] width 188 height 188
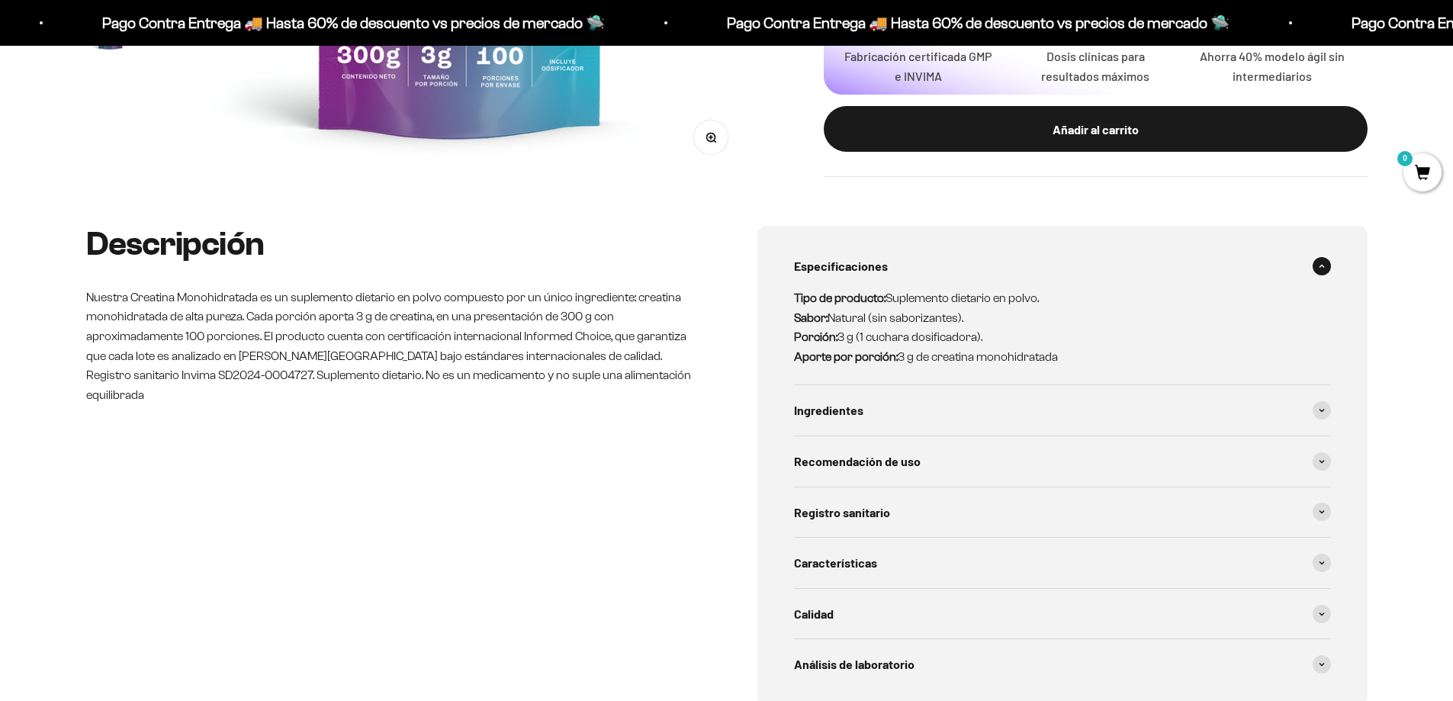
scroll to position [63, 0]
click at [947, 270] on div "Especificaciones" at bounding box center [1062, 266] width 537 height 50
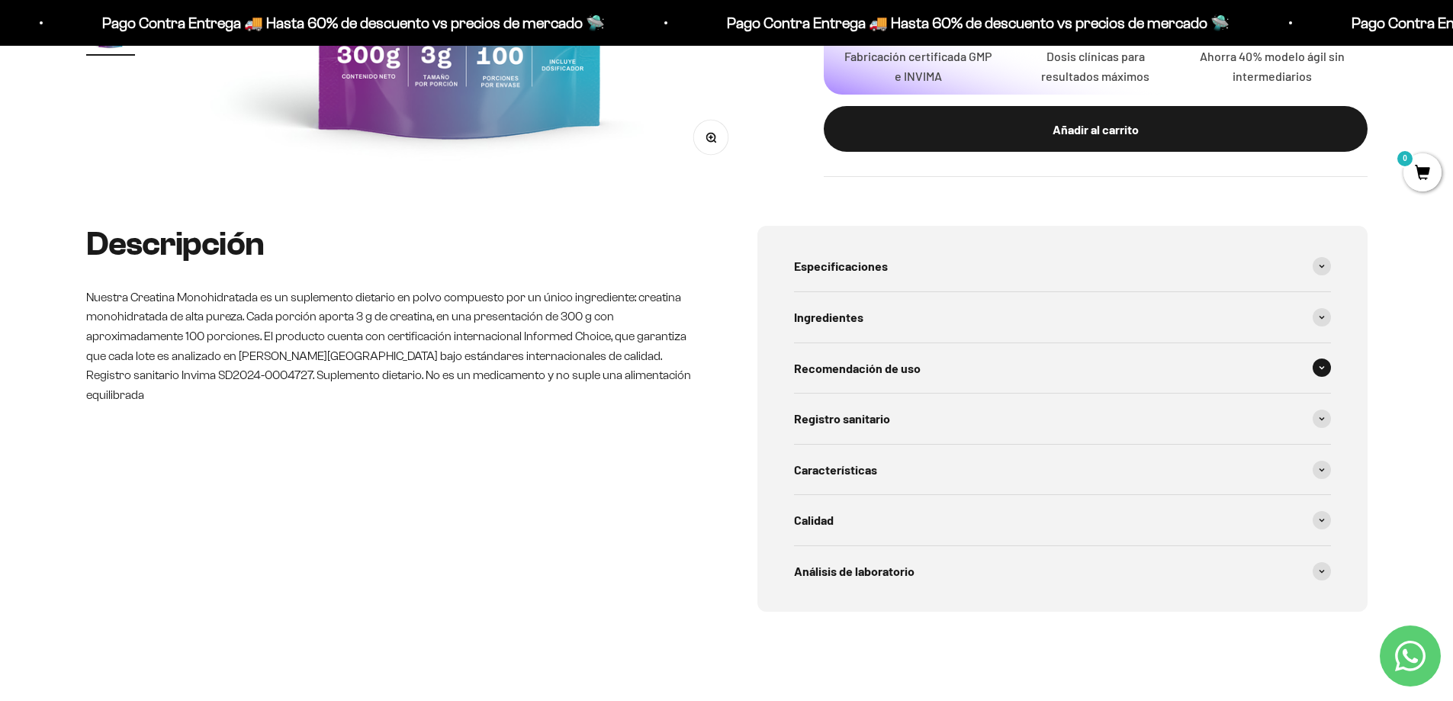
click at [900, 374] on span "Recomendación de uso" at bounding box center [857, 369] width 127 height 20
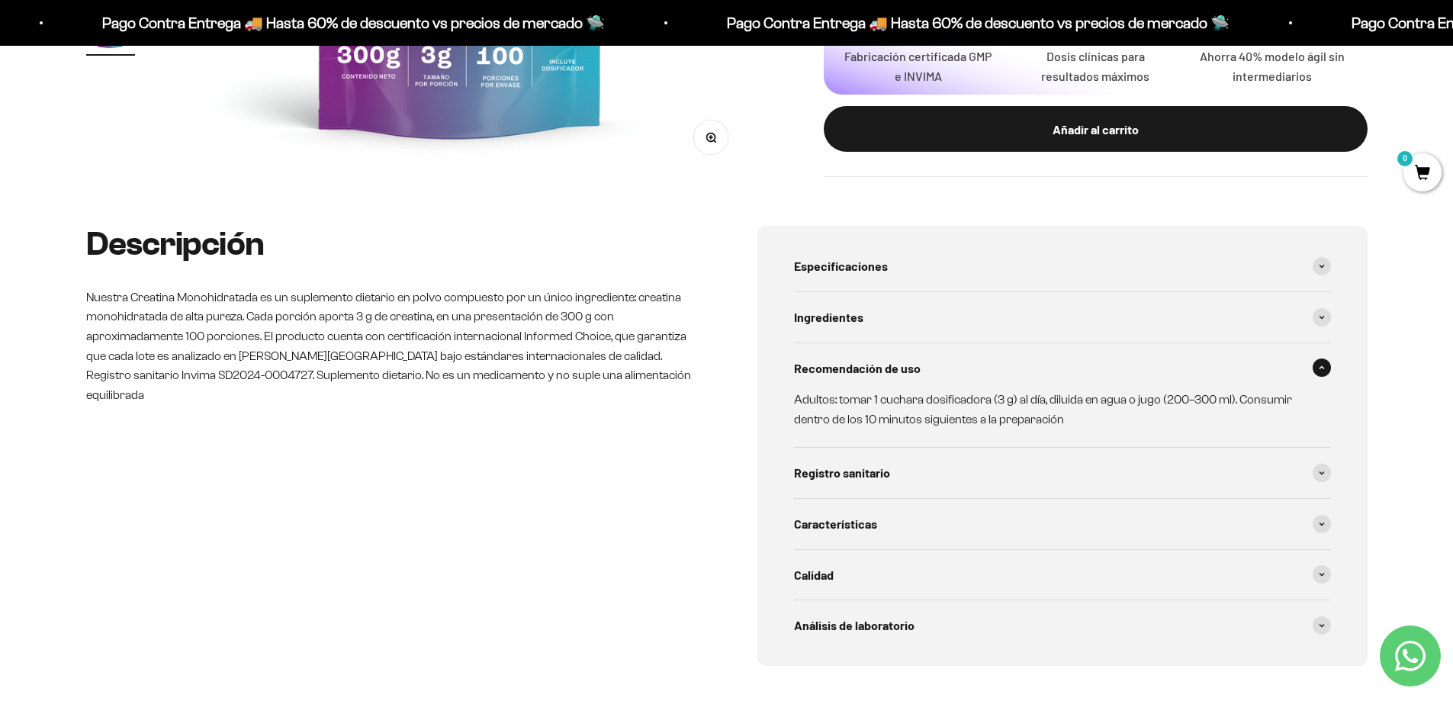
click at [1326, 364] on span at bounding box center [1322, 368] width 18 height 18
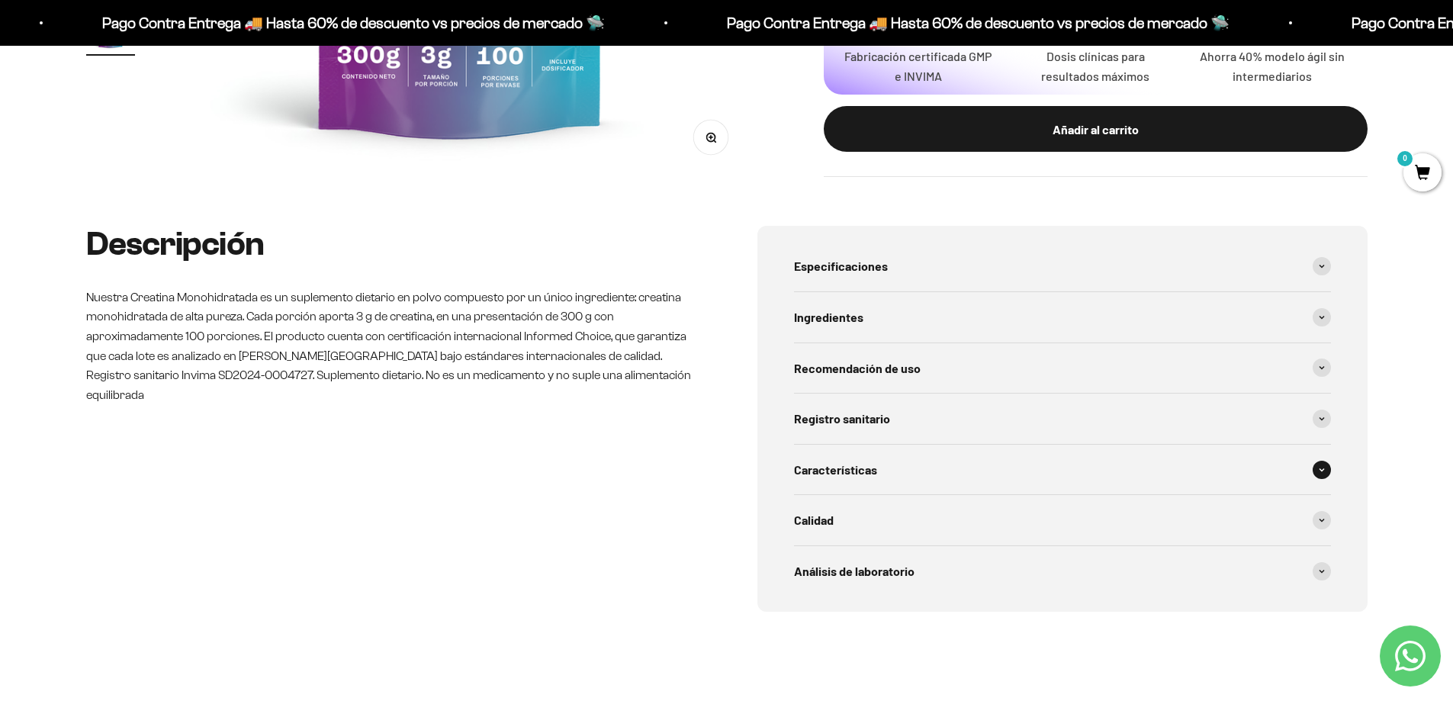
click at [868, 474] on span "Características" at bounding box center [835, 470] width 83 height 20
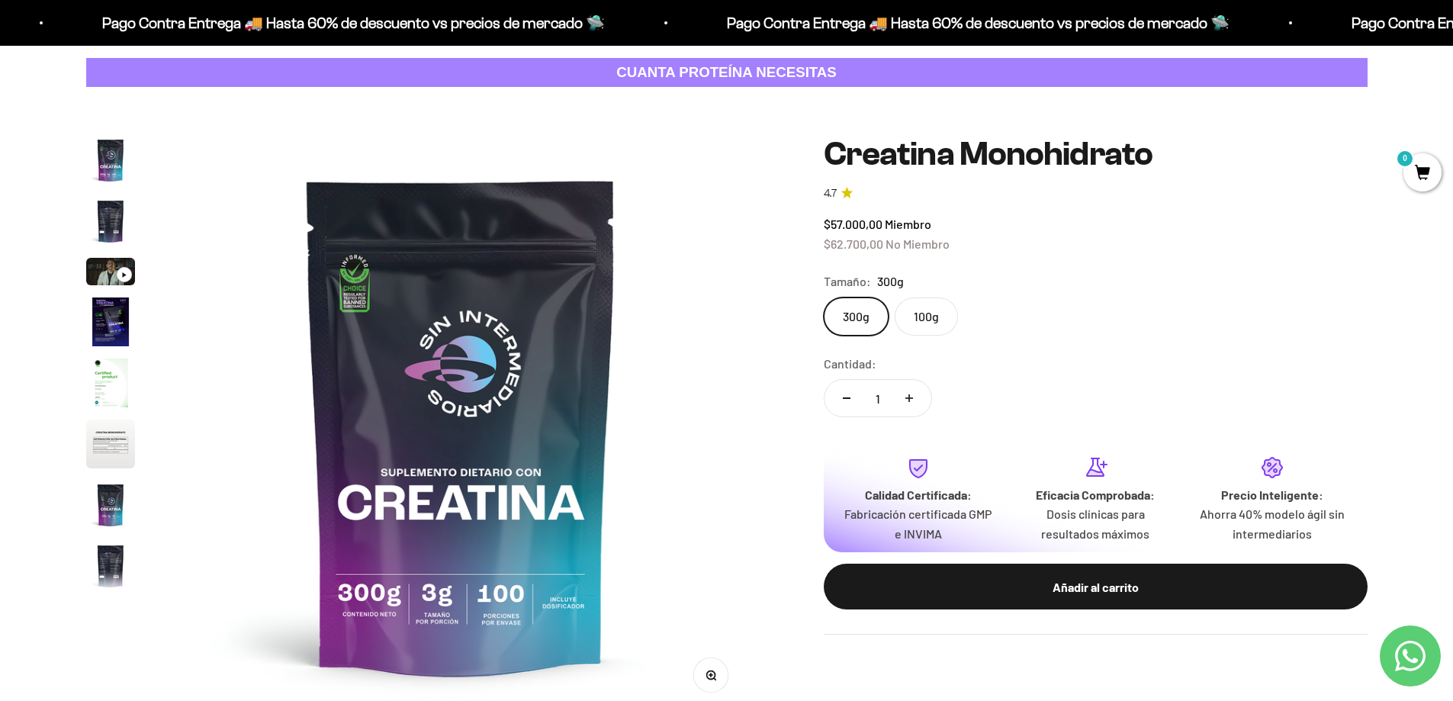
scroll to position [0, 0]
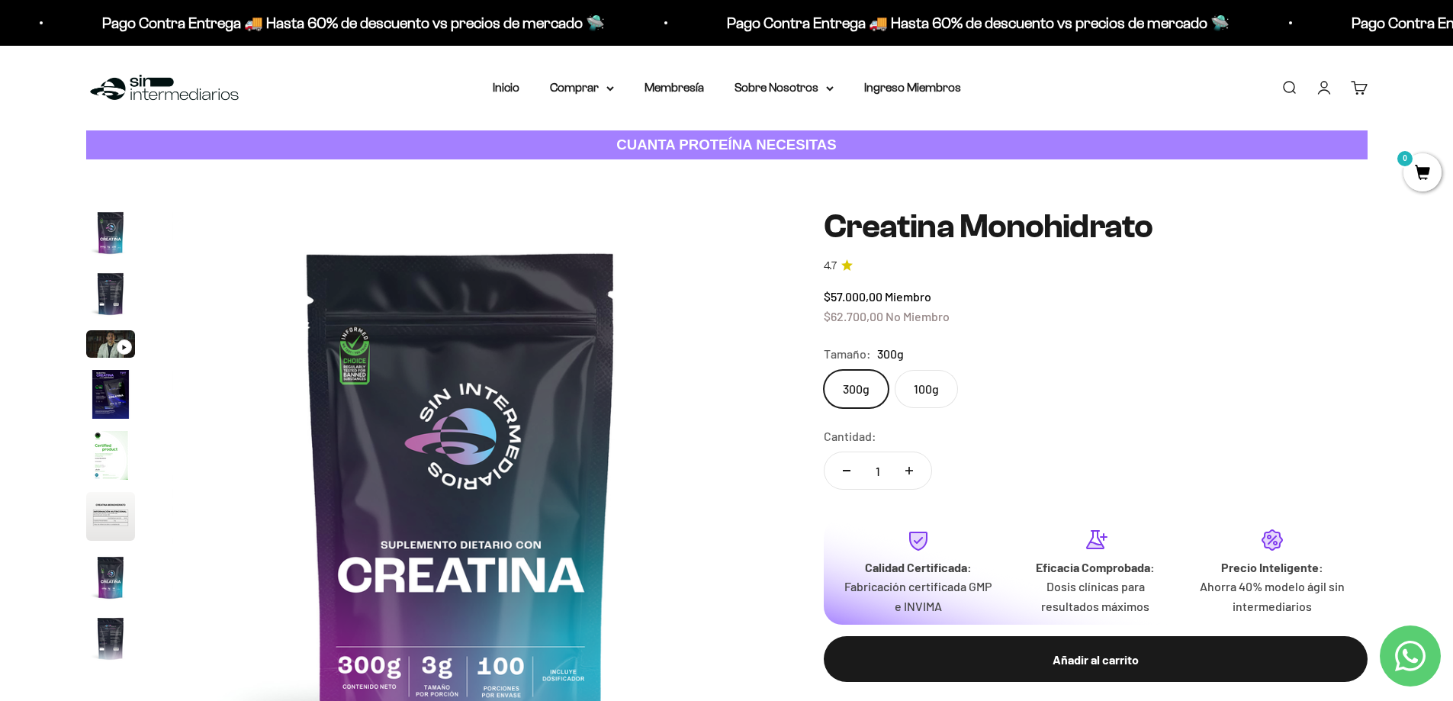
click at [507, 97] on li "Inicio" at bounding box center [506, 88] width 27 height 20
click at [507, 88] on link "Inicio" at bounding box center [506, 87] width 27 height 13
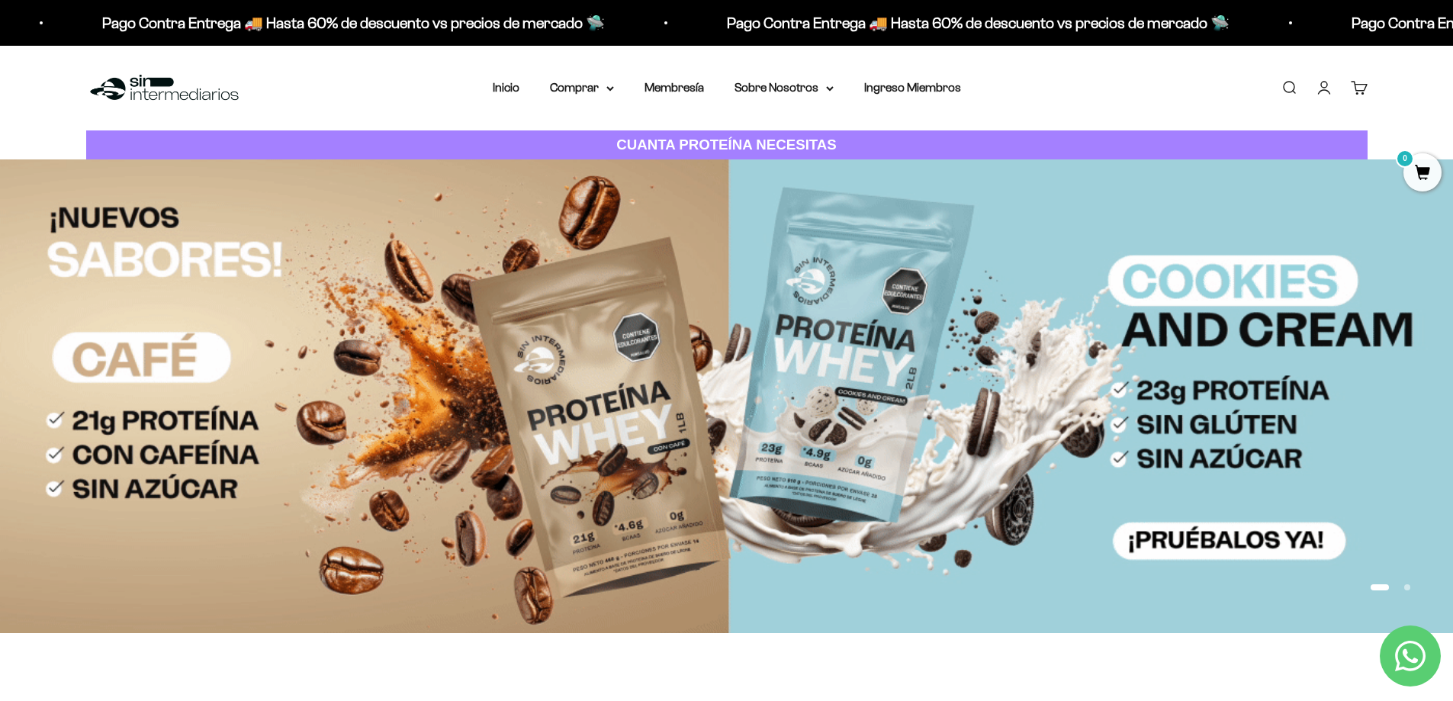
click at [1333, 92] on link "Cuenta" at bounding box center [1324, 87] width 17 height 17
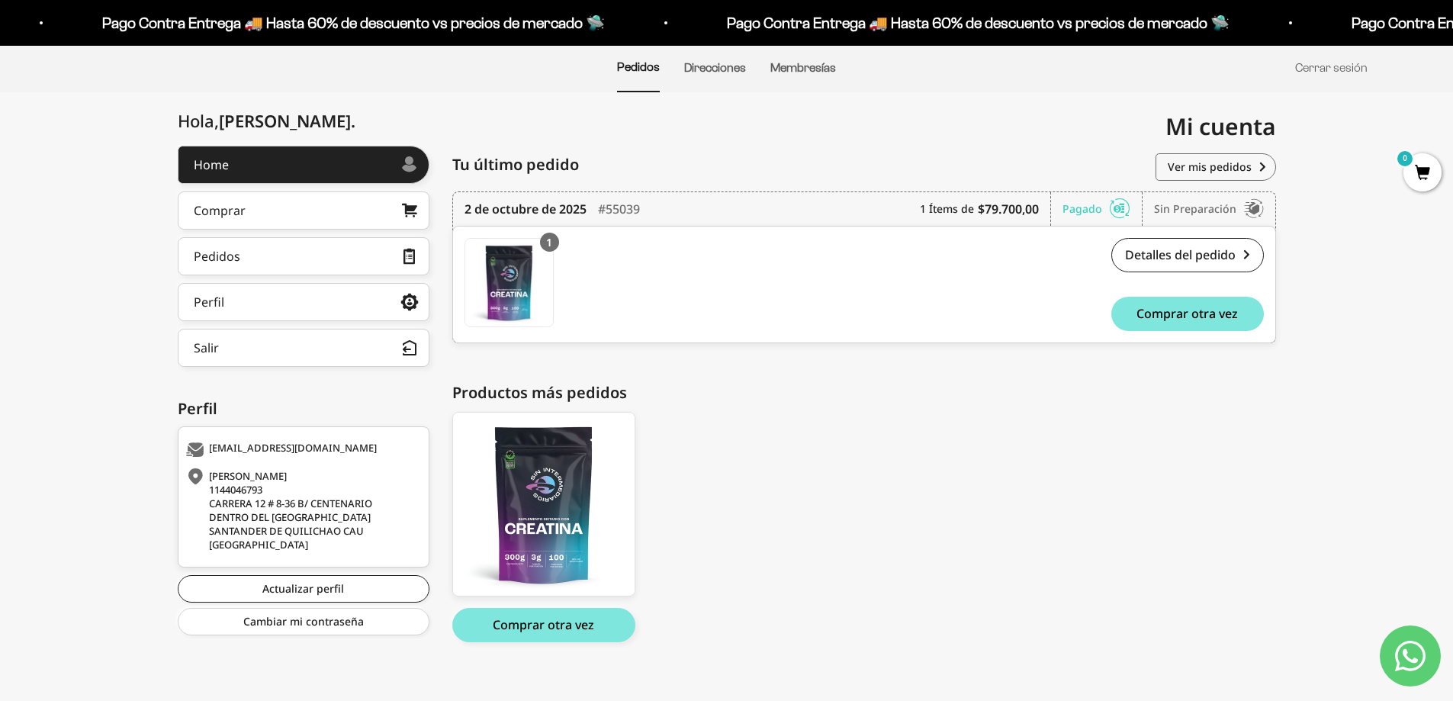
scroll to position [130, 0]
